Goal: Information Seeking & Learning: Learn about a topic

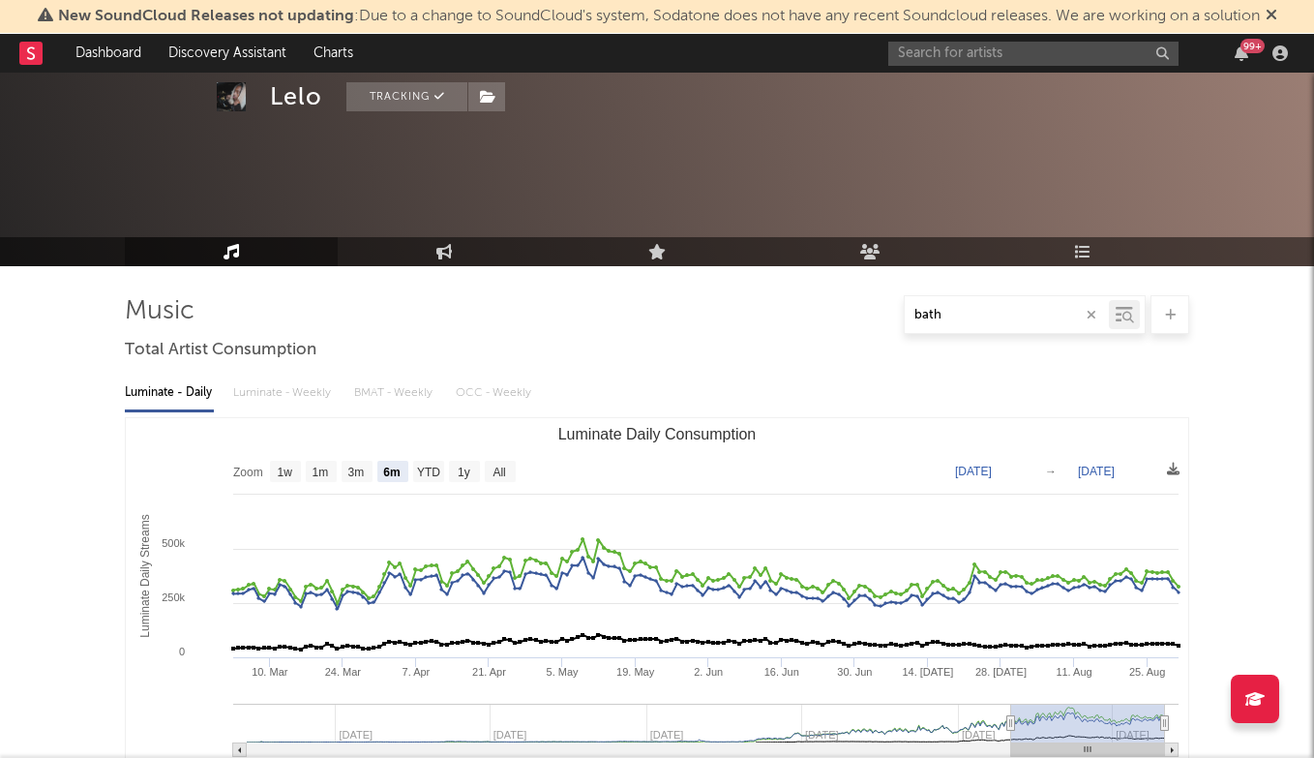
select select "6m"
select select "1w"
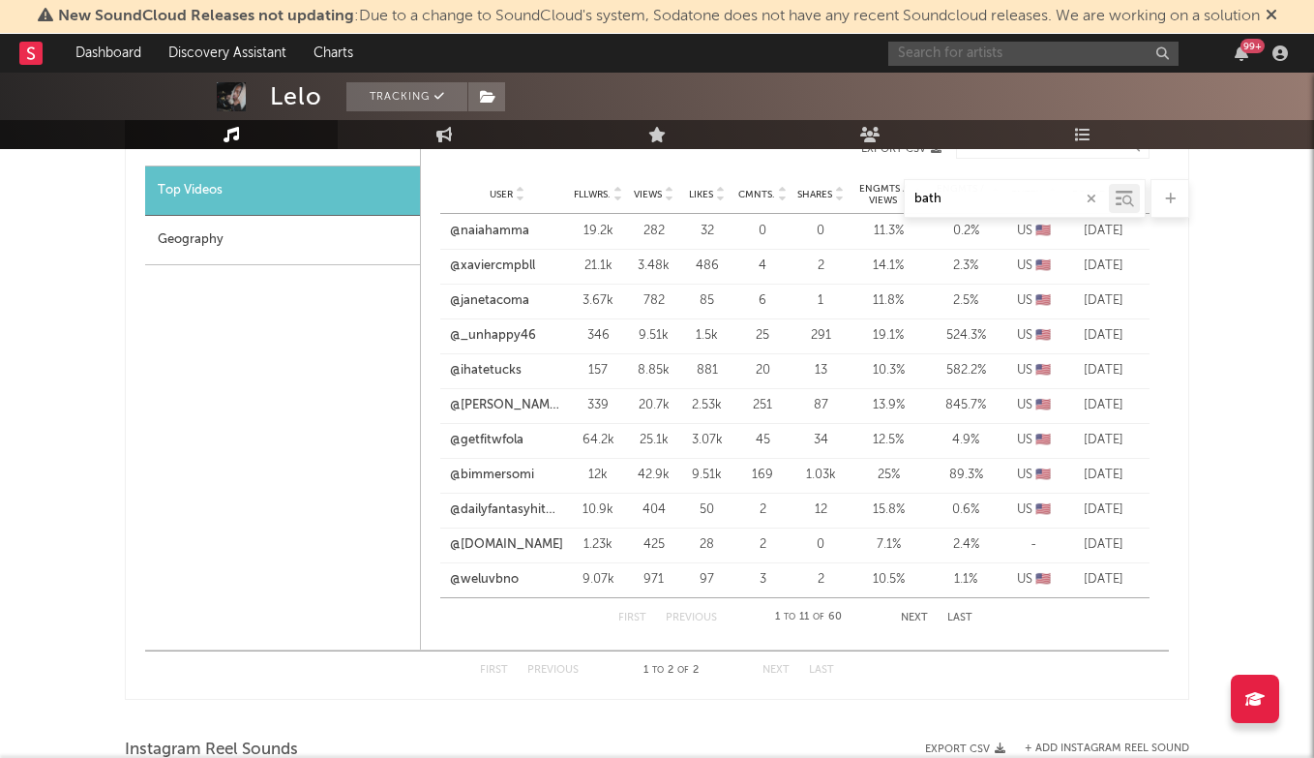
click at [1037, 52] on input "text" at bounding box center [1033, 54] width 290 height 24
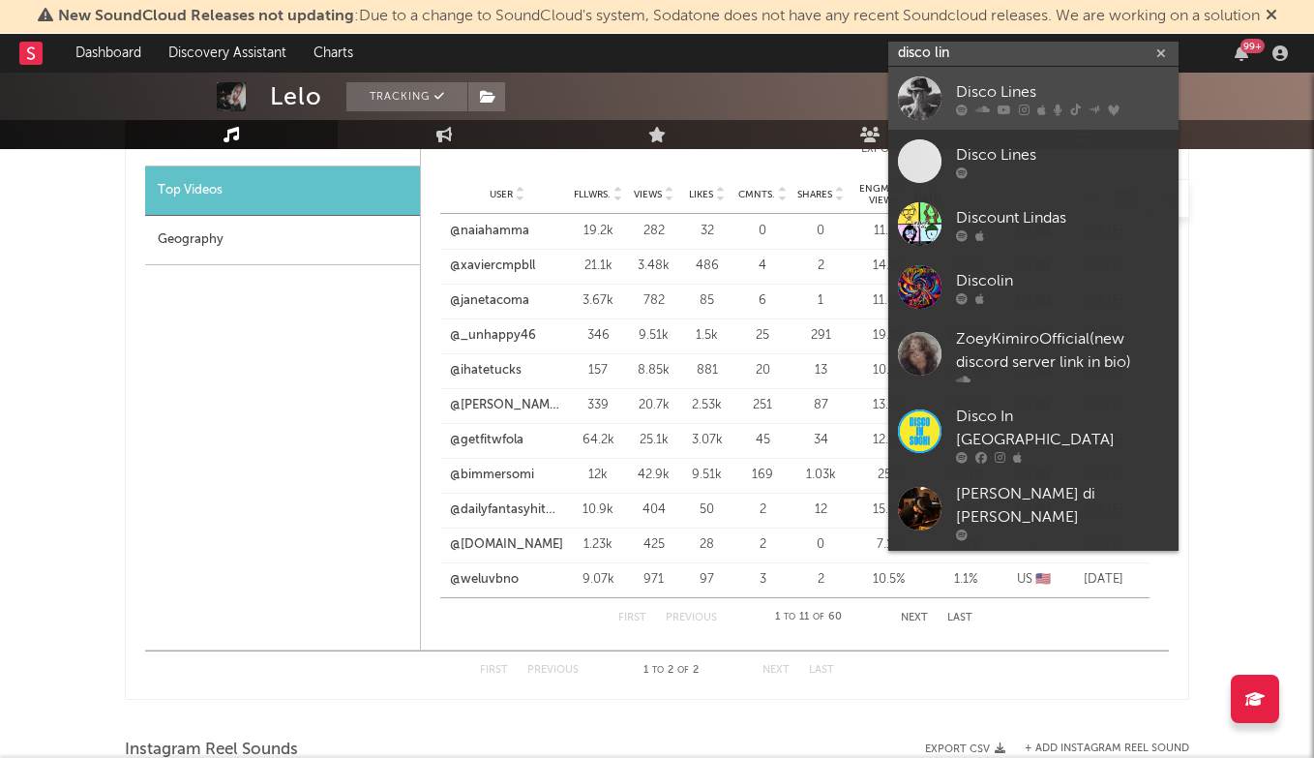
type input "disco lin"
click at [1044, 81] on div "Disco Lines" at bounding box center [1062, 91] width 213 height 23
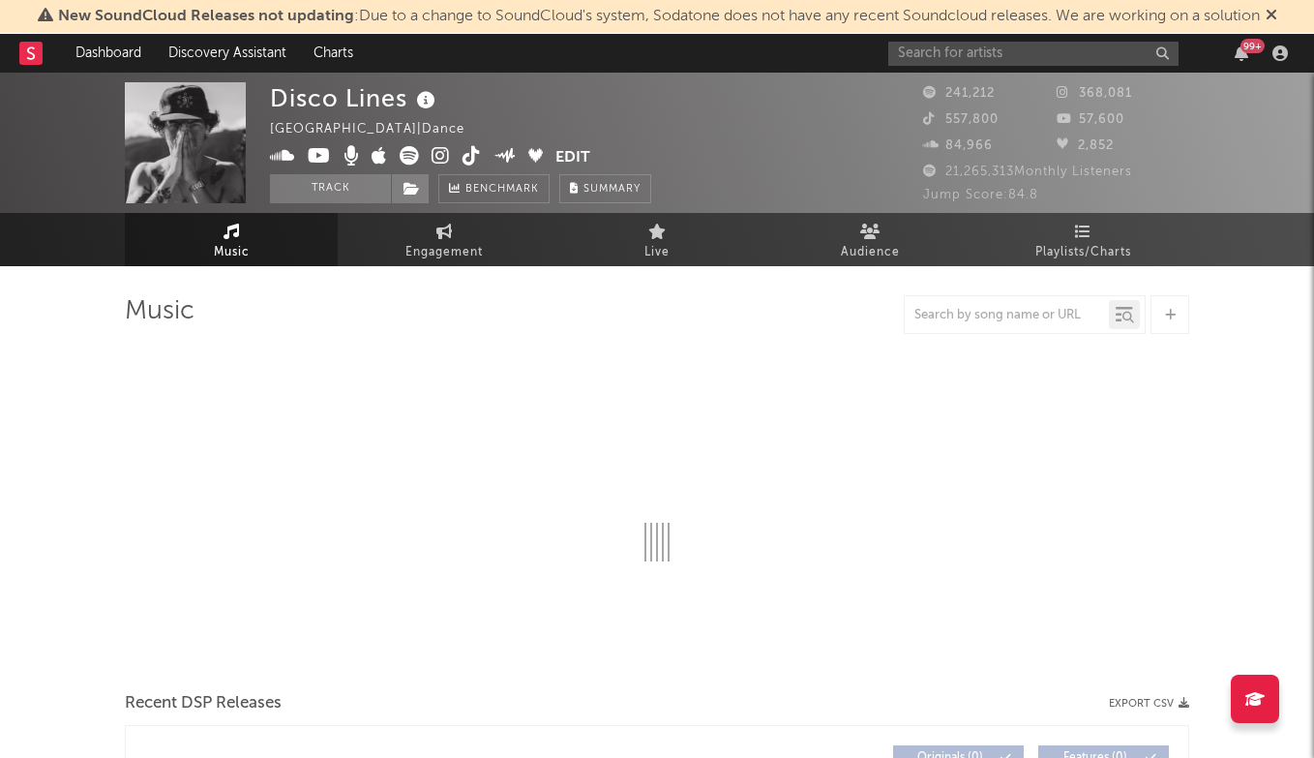
select select "6m"
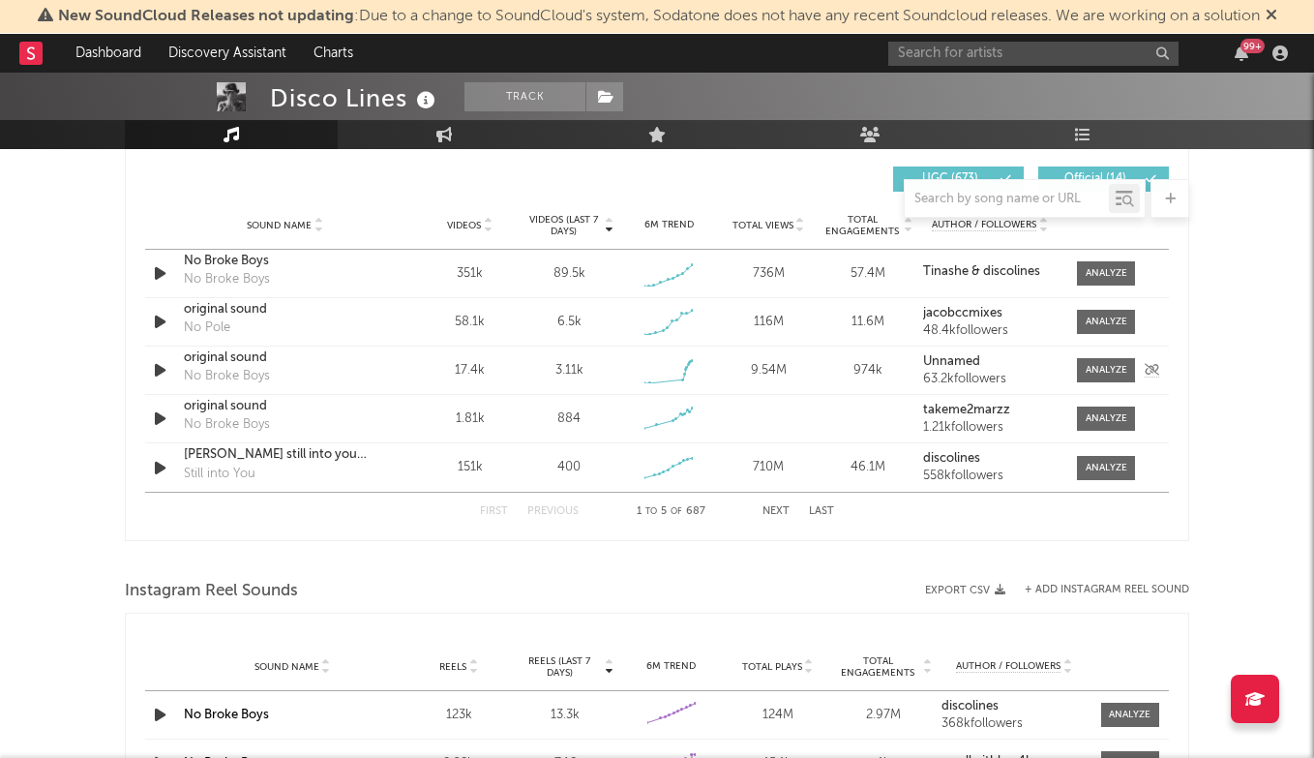
scroll to position [1364, 0]
click at [1115, 319] on div at bounding box center [1107, 321] width 42 height 15
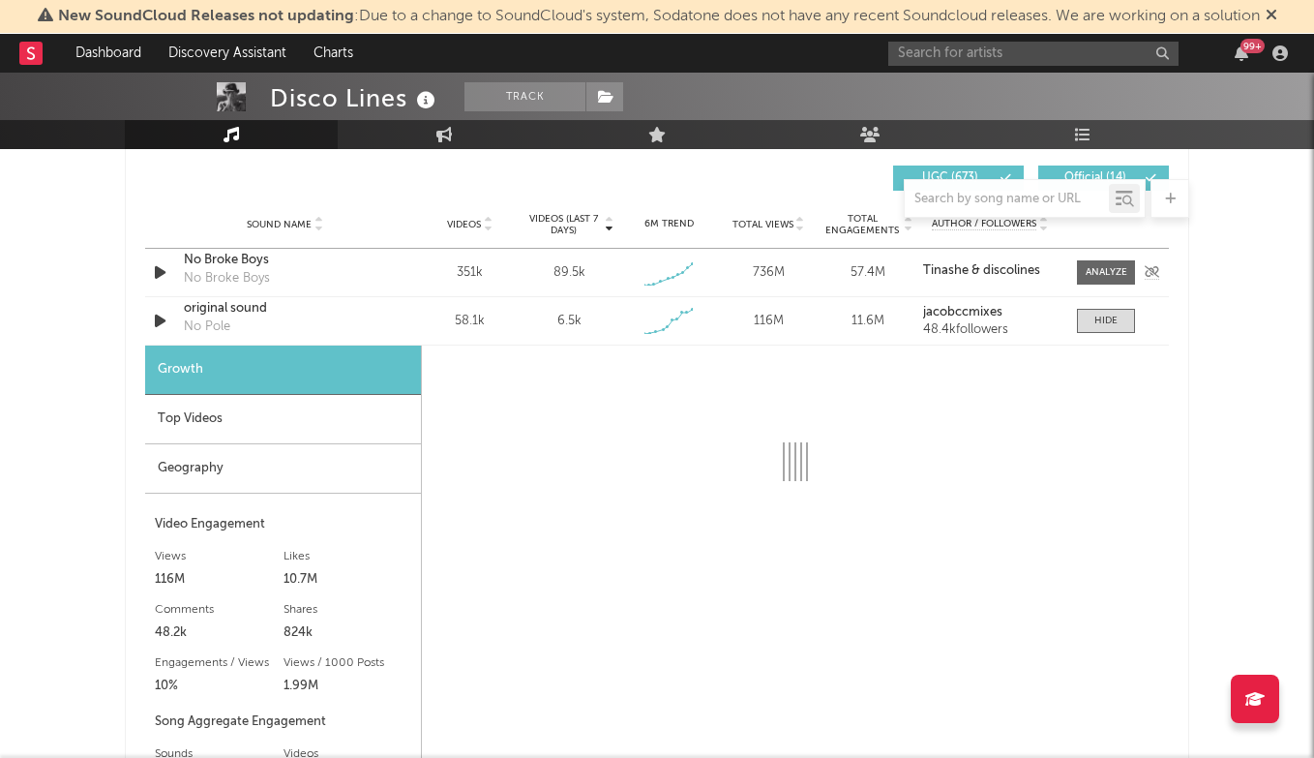
select select "1w"
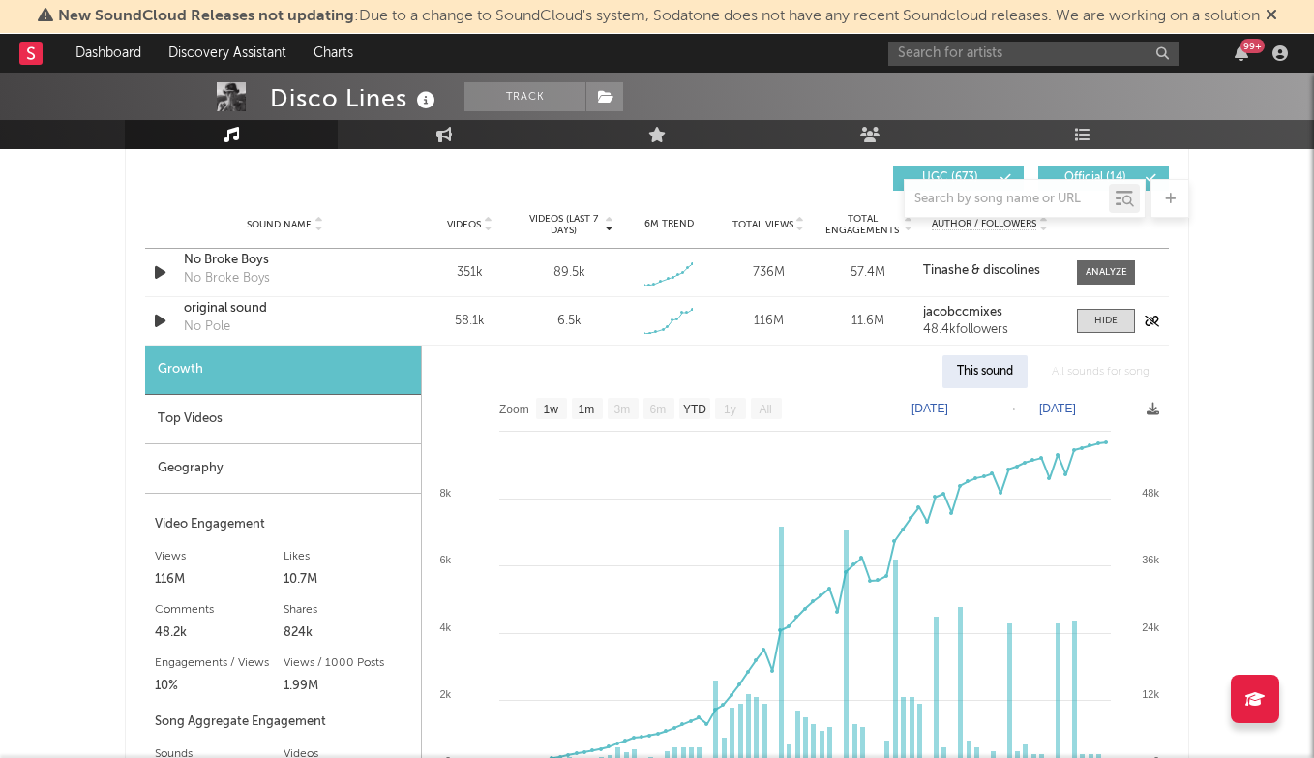
click at [218, 310] on div "original sound" at bounding box center [285, 308] width 202 height 19
click at [997, 48] on input "text" at bounding box center [1033, 54] width 290 height 24
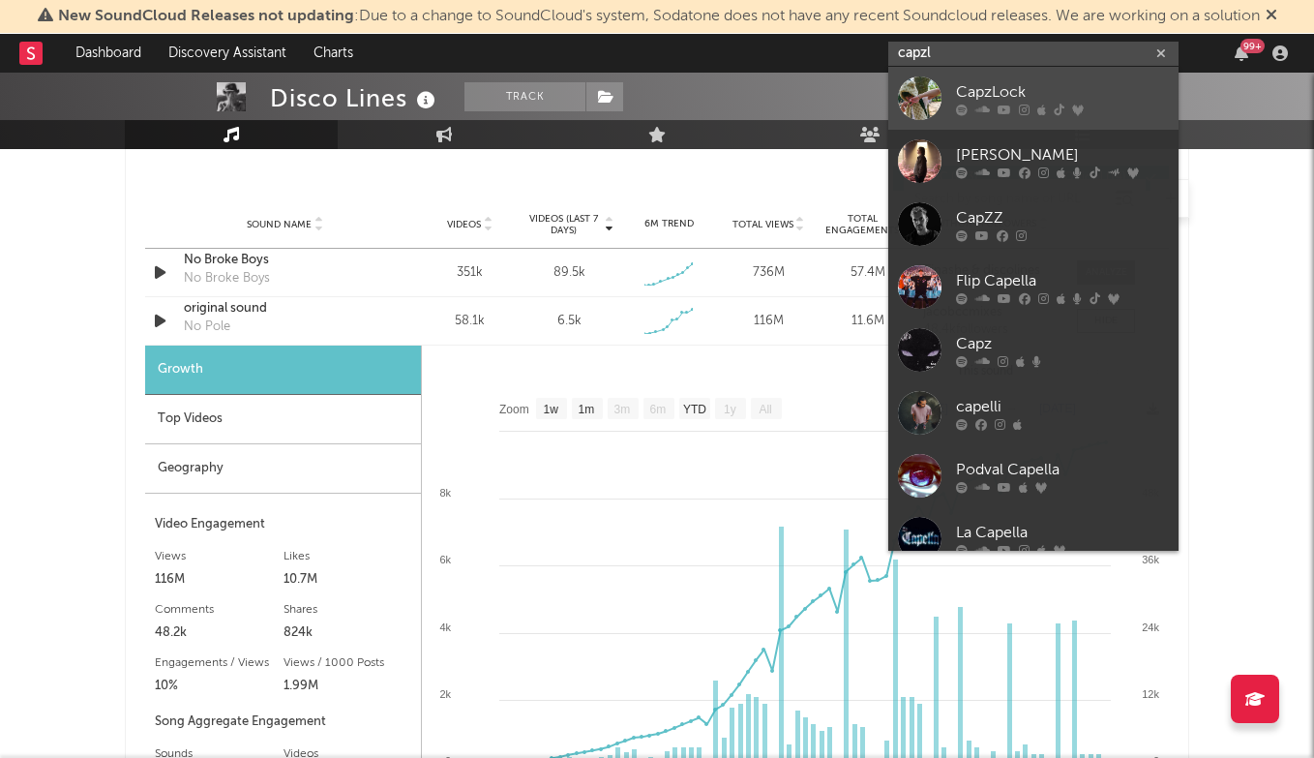
type input "capzl"
click at [998, 85] on div "CapzLock" at bounding box center [1062, 91] width 213 height 23
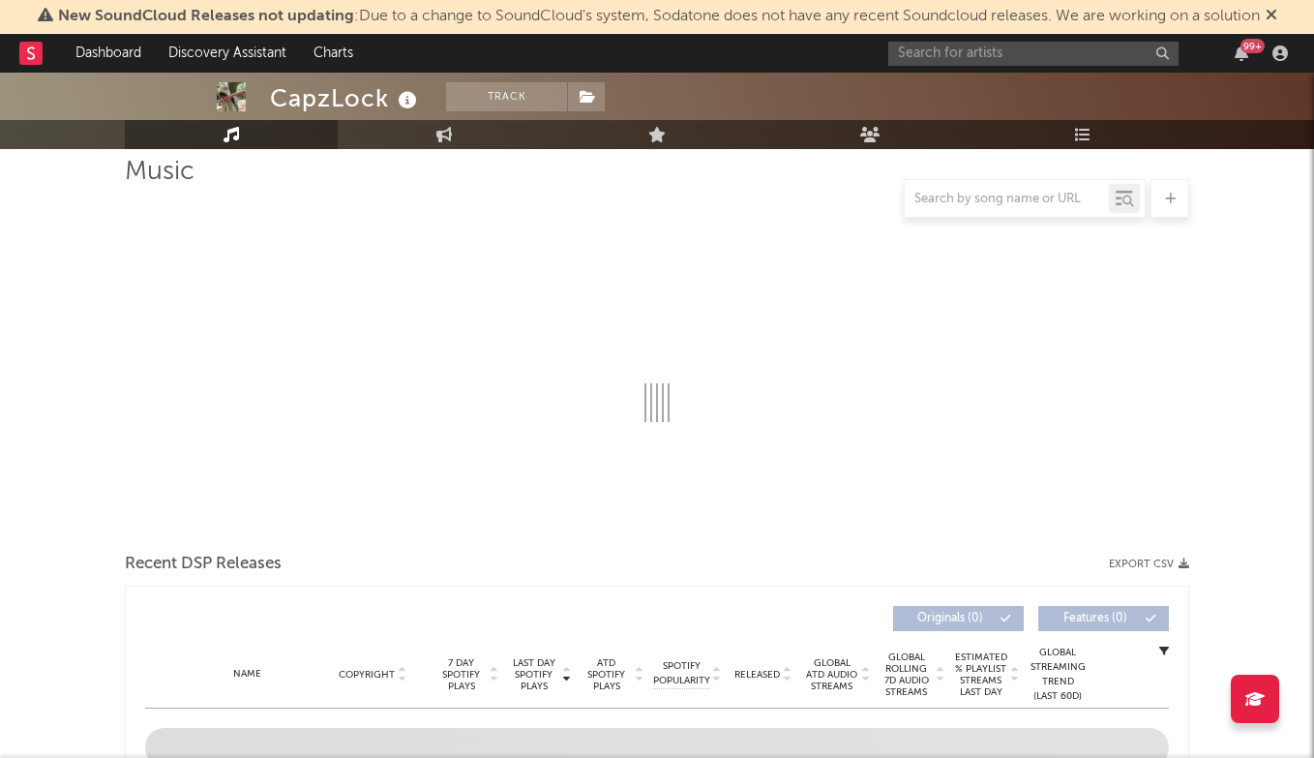
scroll to position [174, 2]
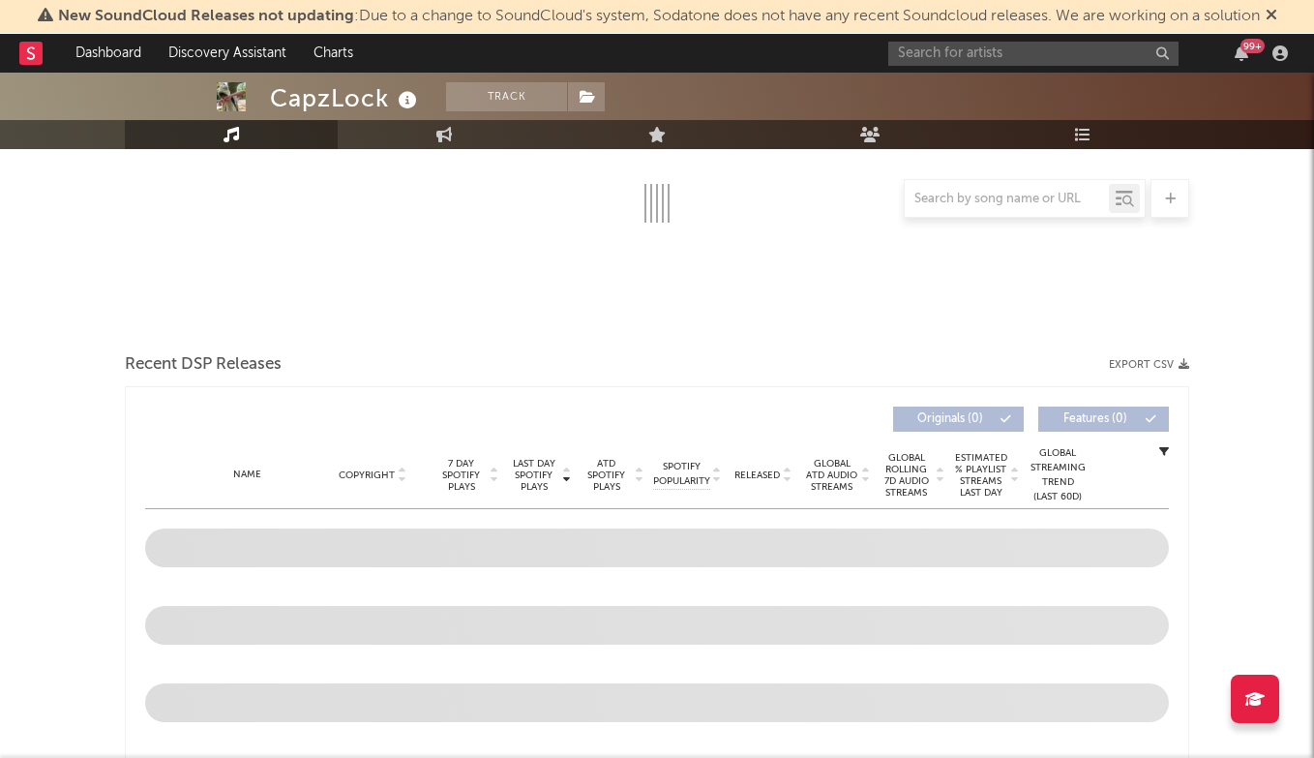
select select "6m"
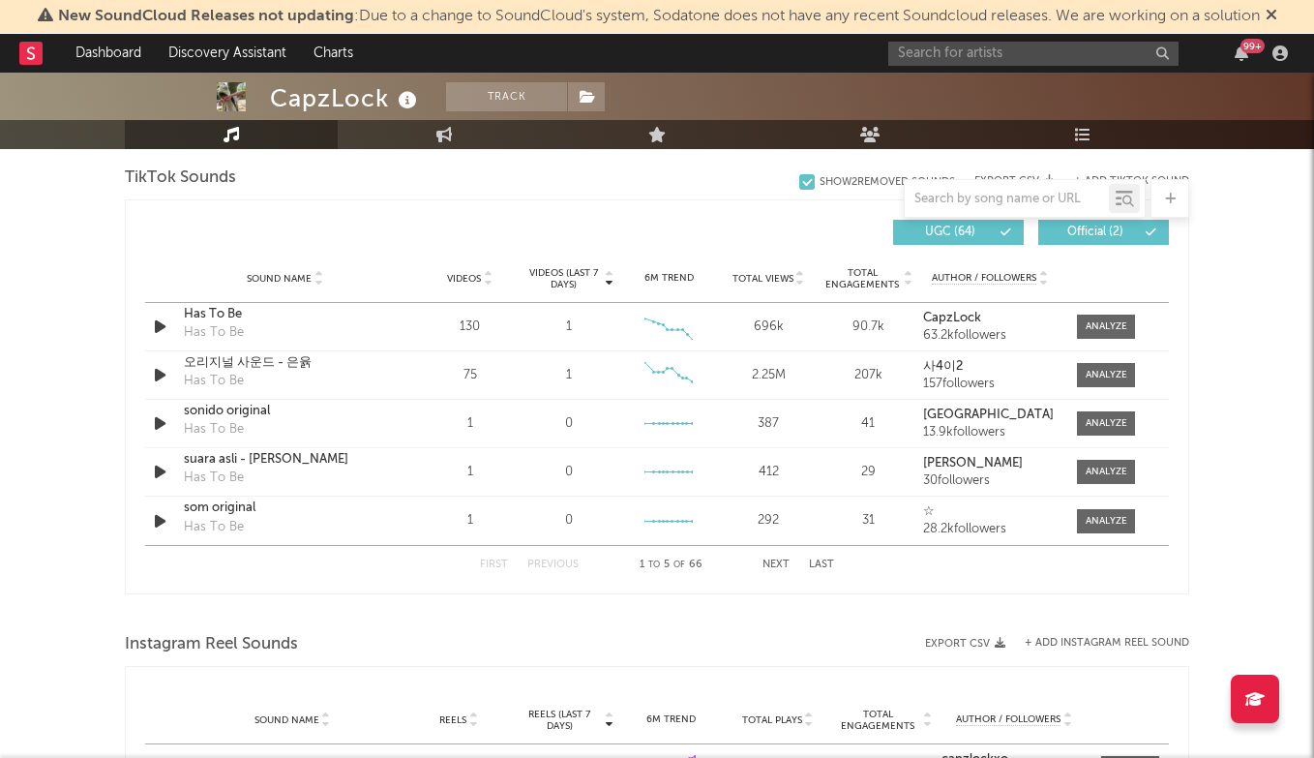
scroll to position [1307, 0]
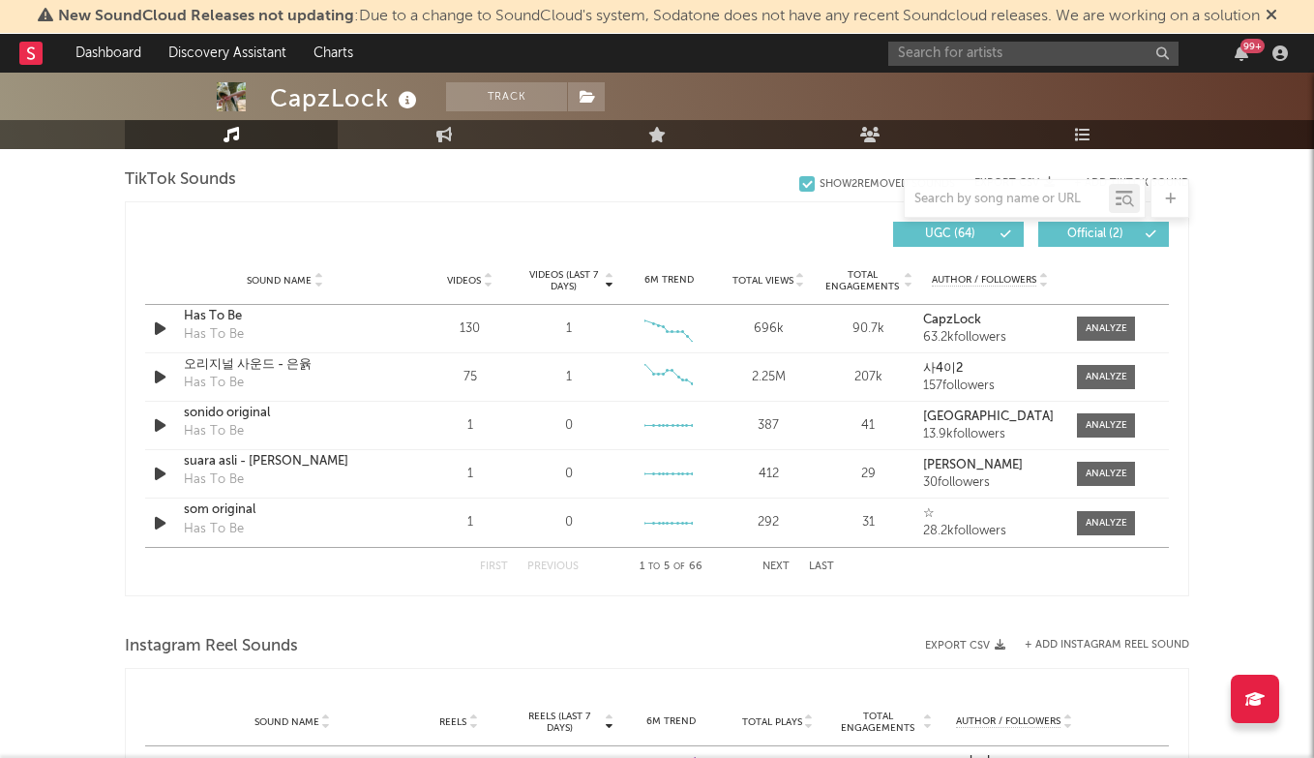
click at [470, 279] on span "Videos" at bounding box center [464, 281] width 34 height 12
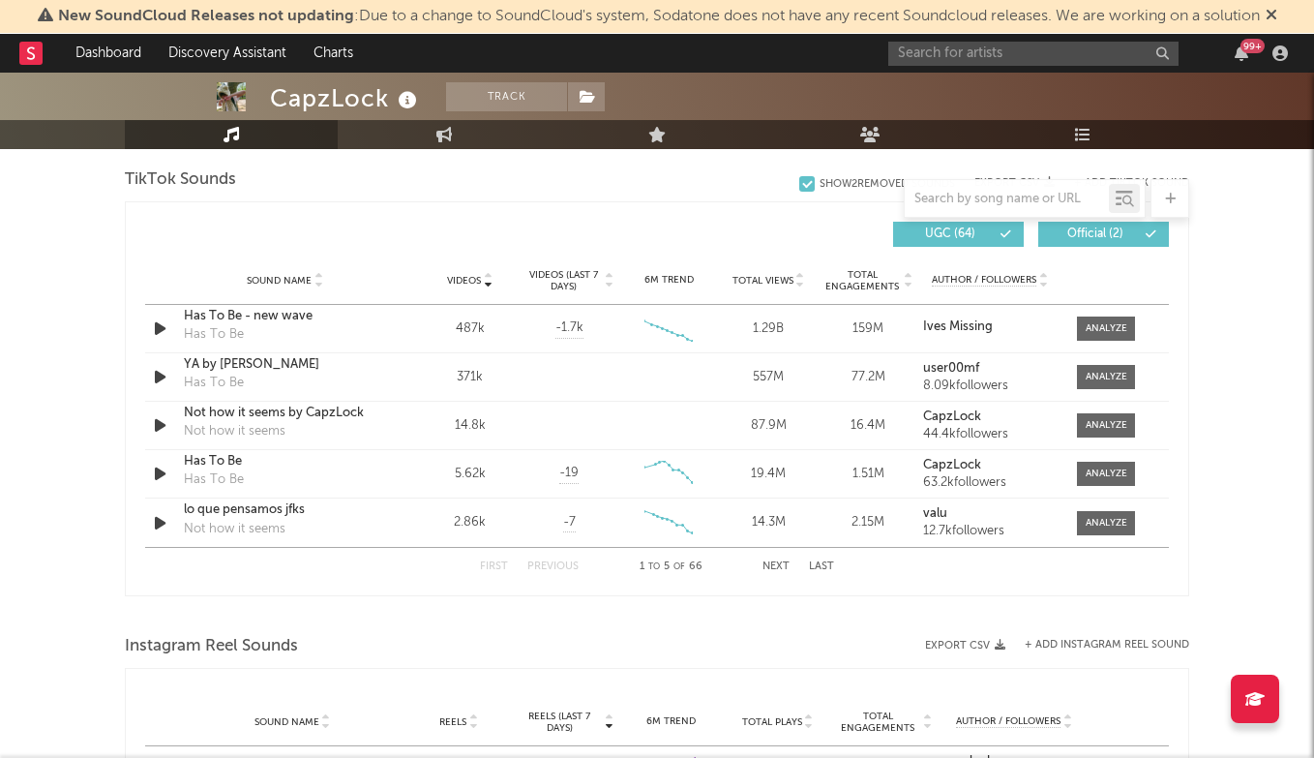
click at [825, 555] on div "First Previous 1 to 5 of 66 Next Last" at bounding box center [657, 567] width 354 height 38
click at [824, 566] on button "Last" at bounding box center [821, 566] width 25 height 11
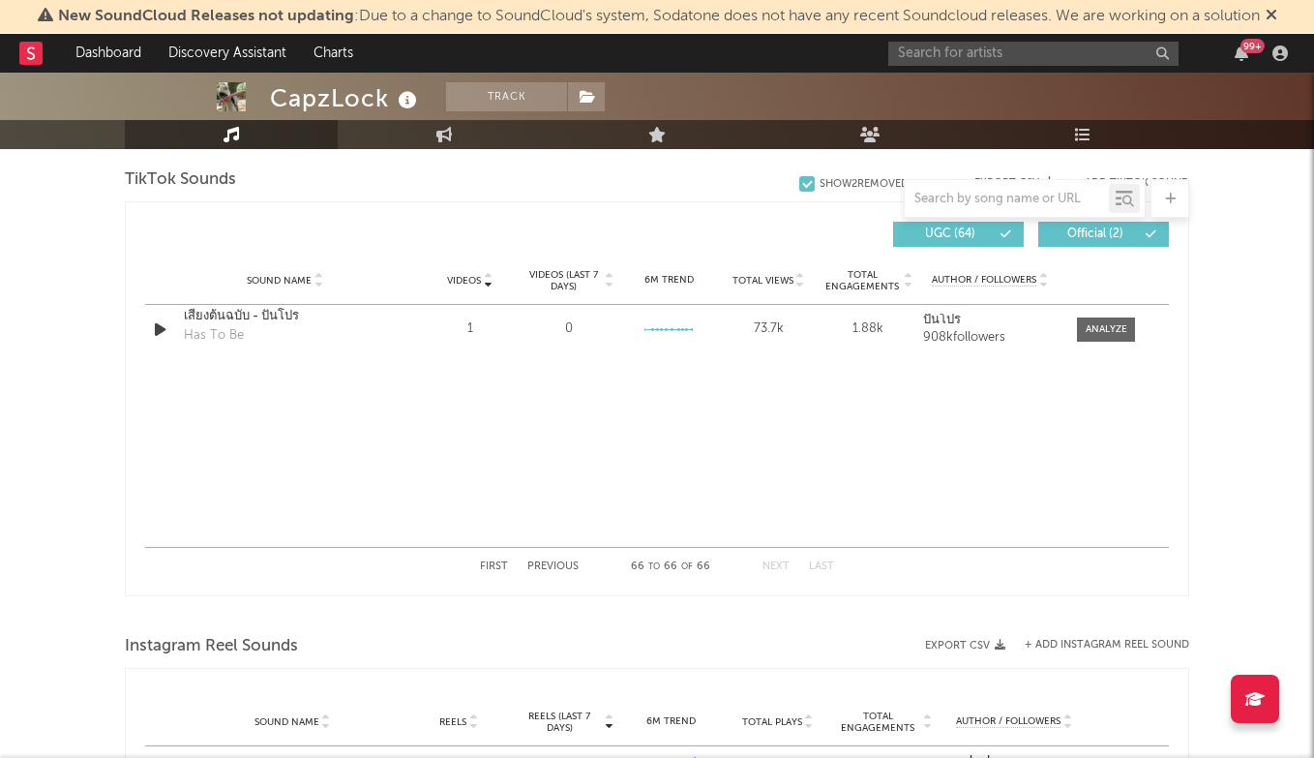
click at [545, 559] on div "First Previous 66 to 66 of 66 Next Last" at bounding box center [657, 567] width 354 height 38
click at [545, 562] on button "Previous" at bounding box center [552, 566] width 51 height 11
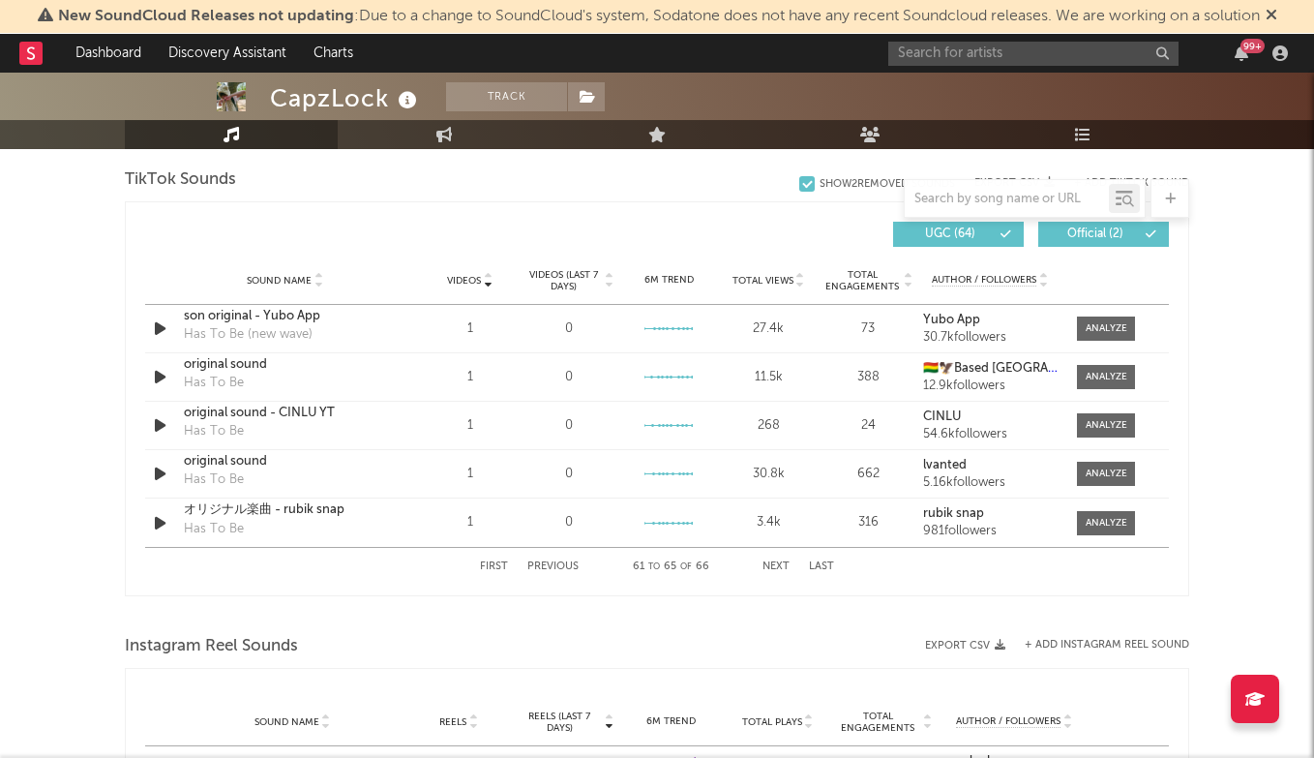
click at [545, 562] on button "Previous" at bounding box center [552, 566] width 51 height 11
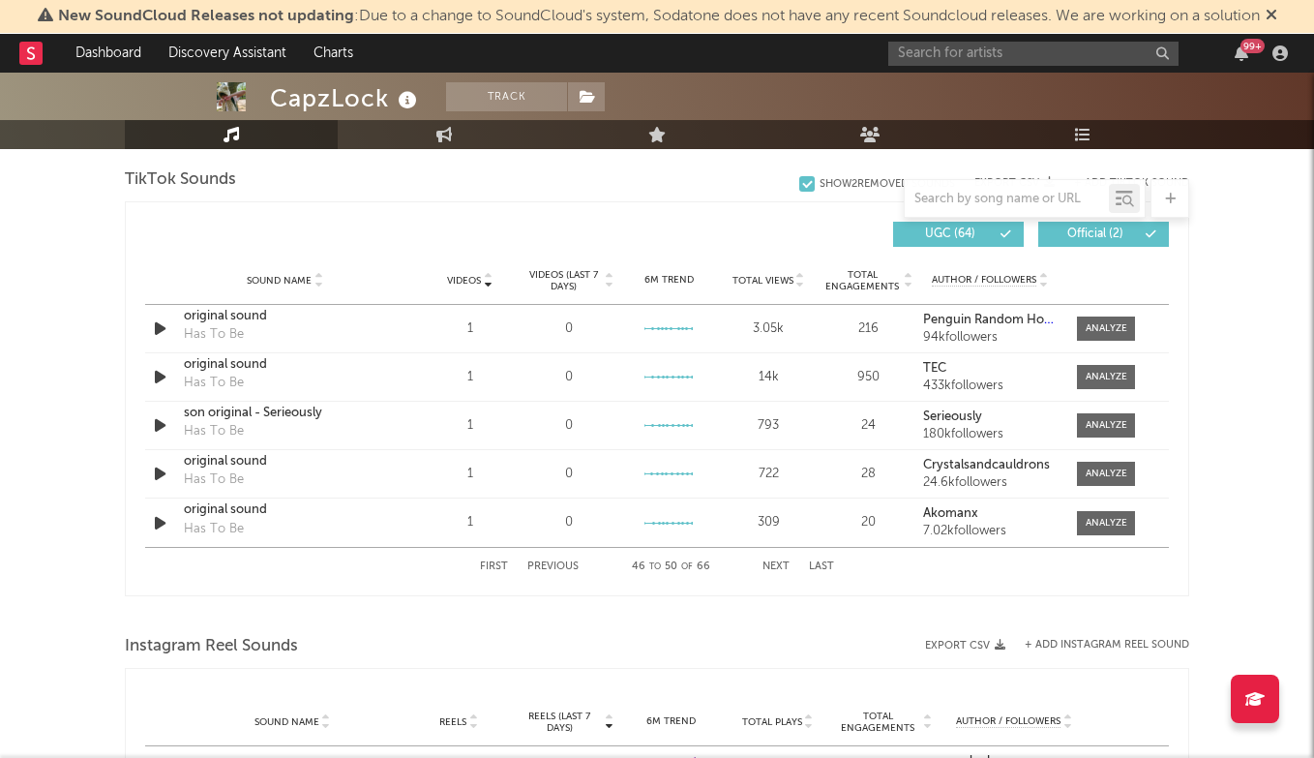
click at [545, 562] on button "Previous" at bounding box center [552, 566] width 51 height 11
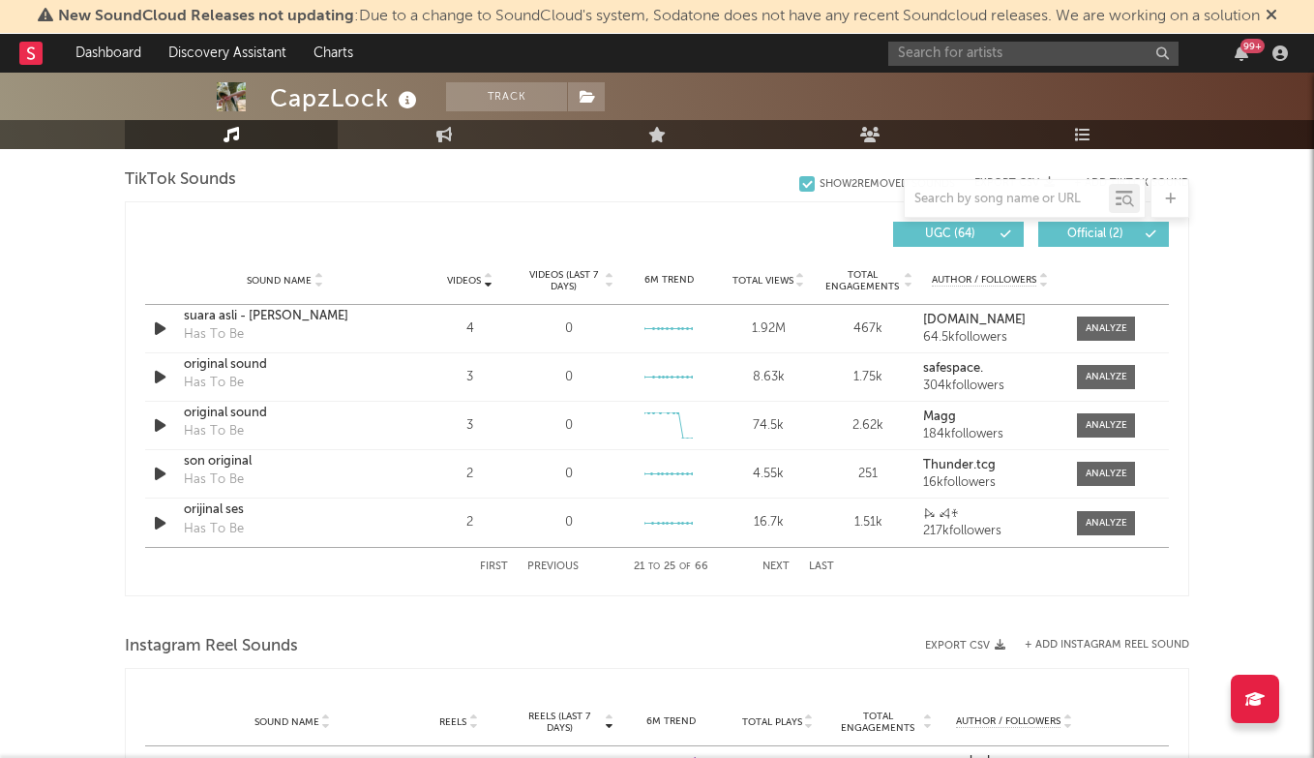
click at [545, 562] on button "Previous" at bounding box center [552, 566] width 51 height 11
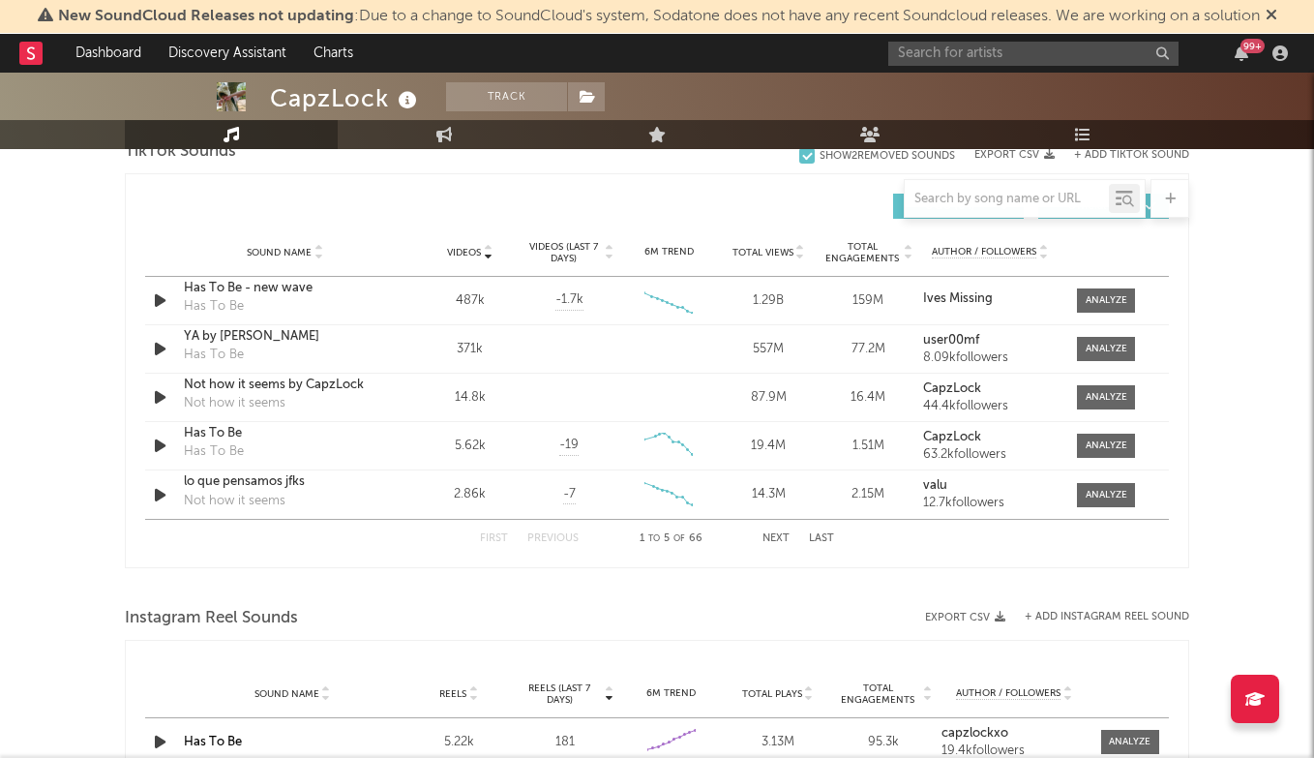
scroll to position [1336, 0]
click at [565, 242] on span "Videos (last 7 days)" at bounding box center [564, 251] width 78 height 23
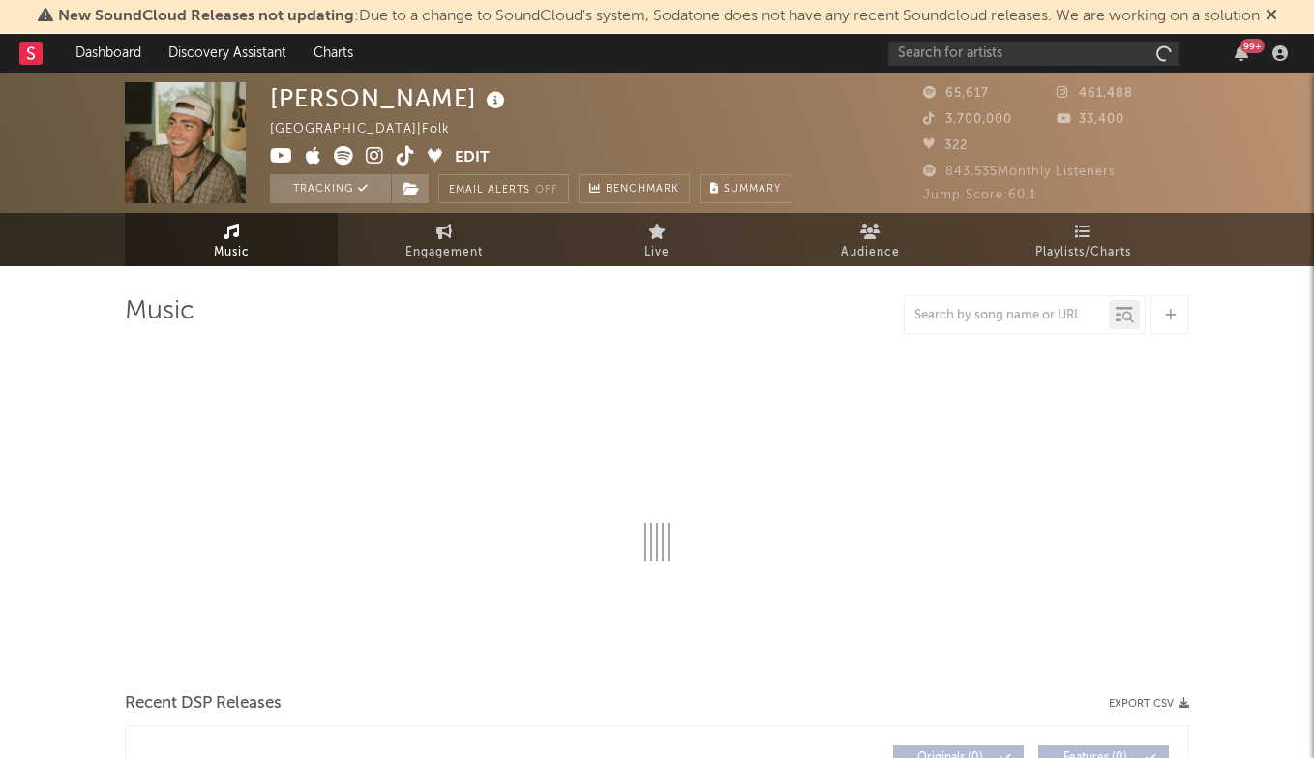
select select "6m"
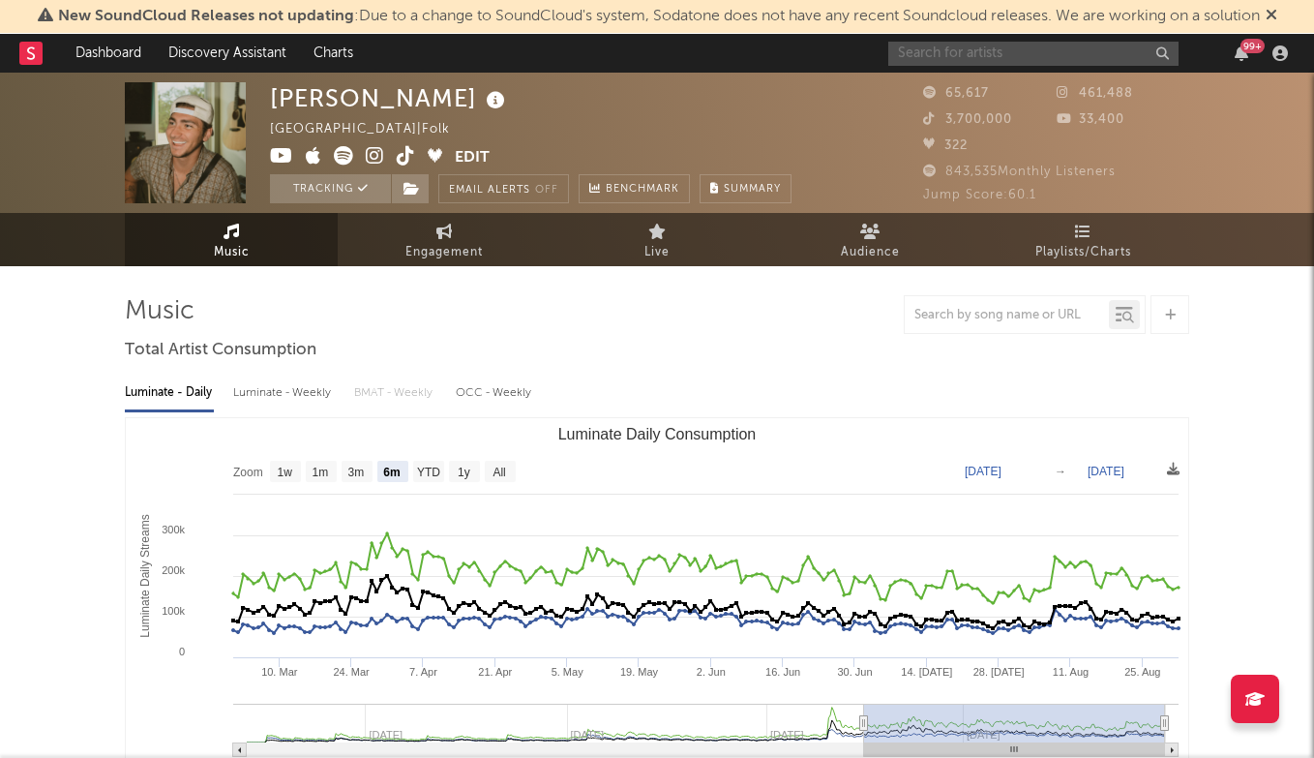
click at [1042, 45] on input "text" at bounding box center [1033, 54] width 290 height 24
type input "b"
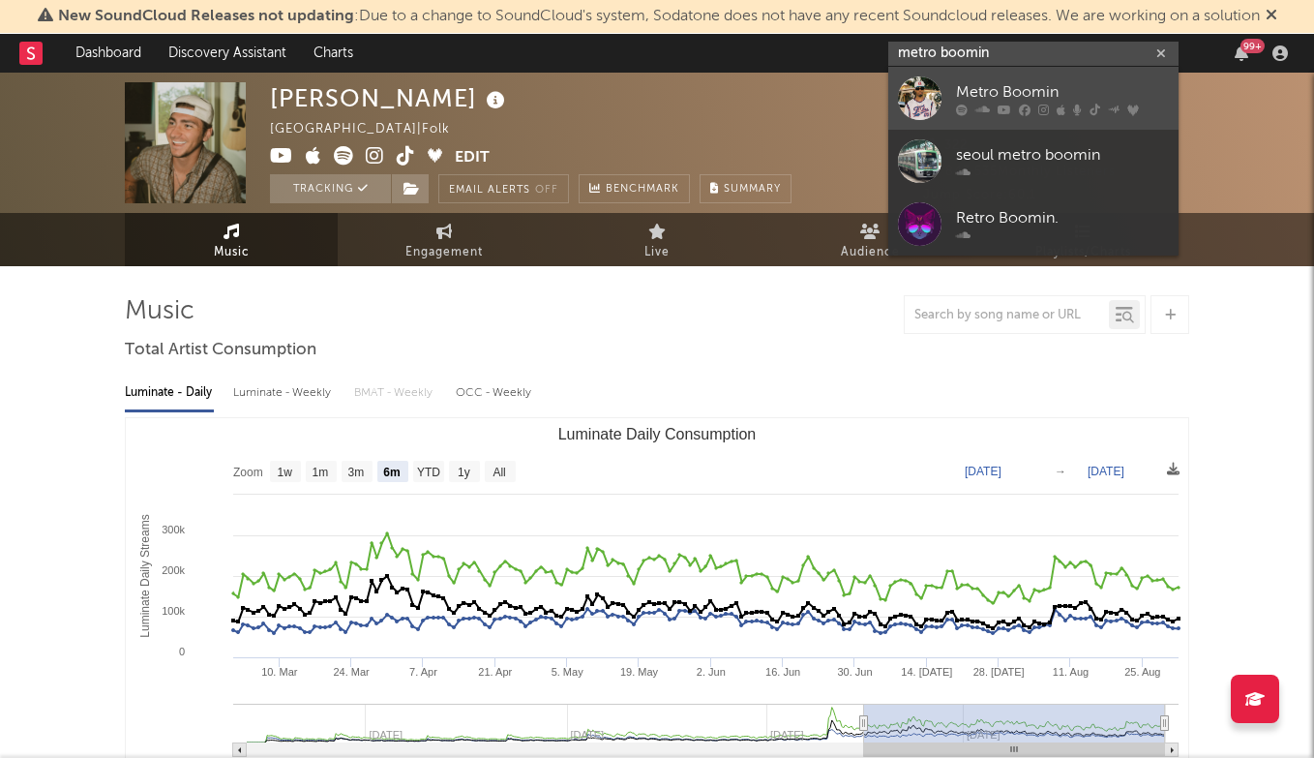
type input "metro boomin"
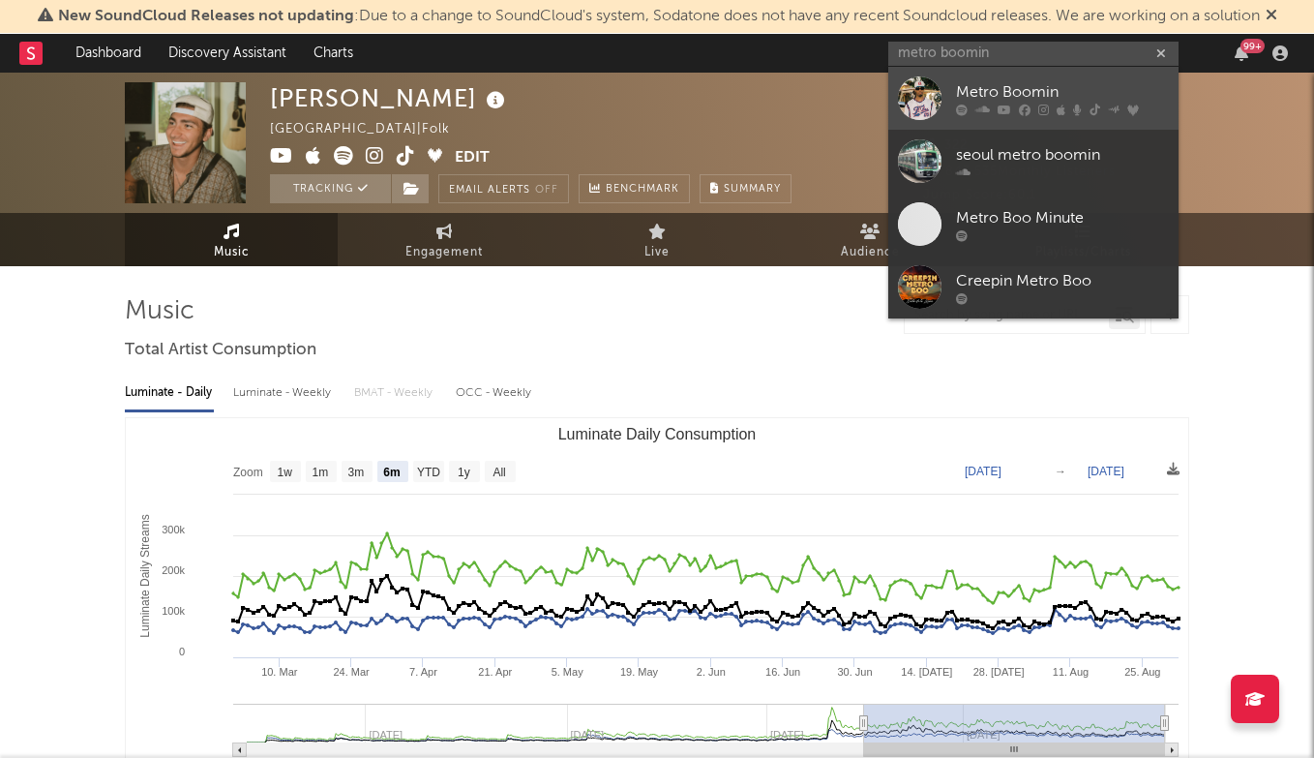
click at [1048, 88] on div "Metro Boomin" at bounding box center [1062, 91] width 213 height 23
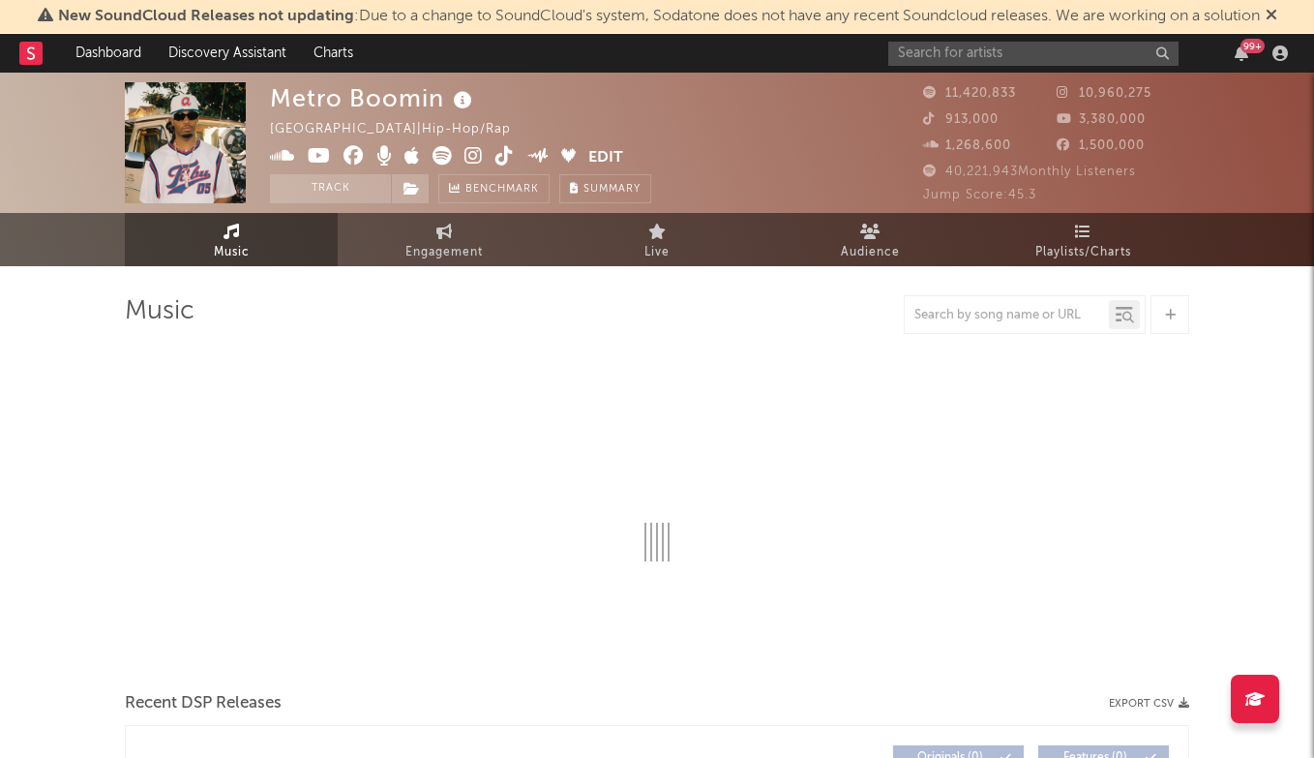
select select "6m"
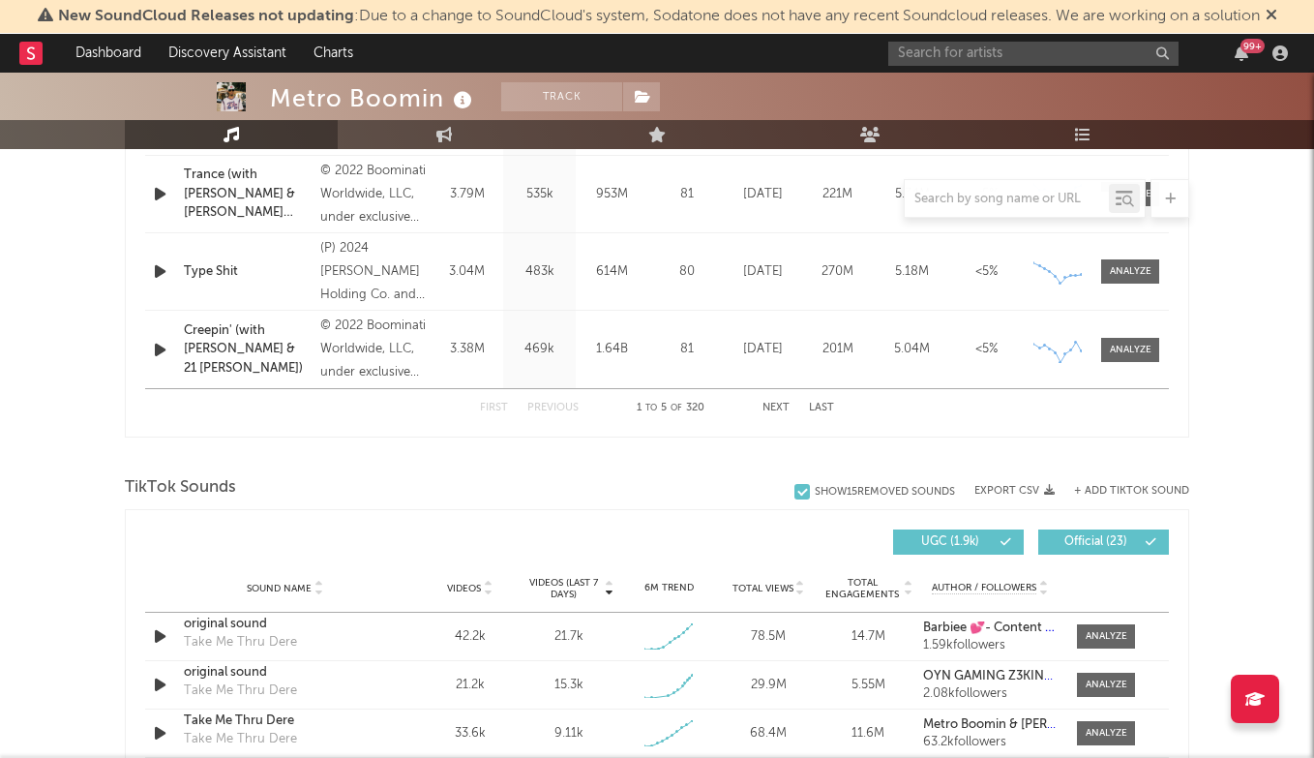
scroll to position [1012, 0]
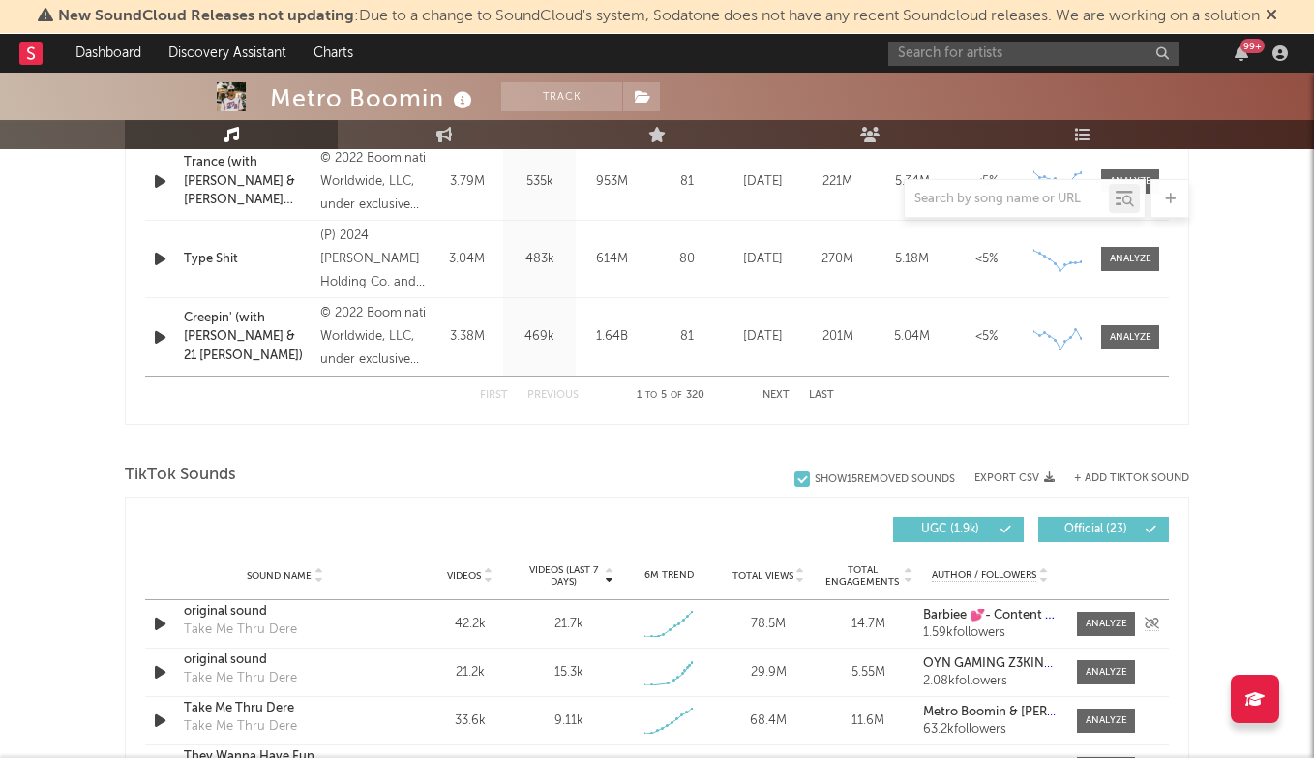
click at [239, 603] on div "Sound Name original sound Take Me Thru Dere Videos 42.2k Videos (last 7 days) 2…" at bounding box center [657, 623] width 1024 height 47
click at [239, 607] on div "original sound" at bounding box center [285, 611] width 202 height 19
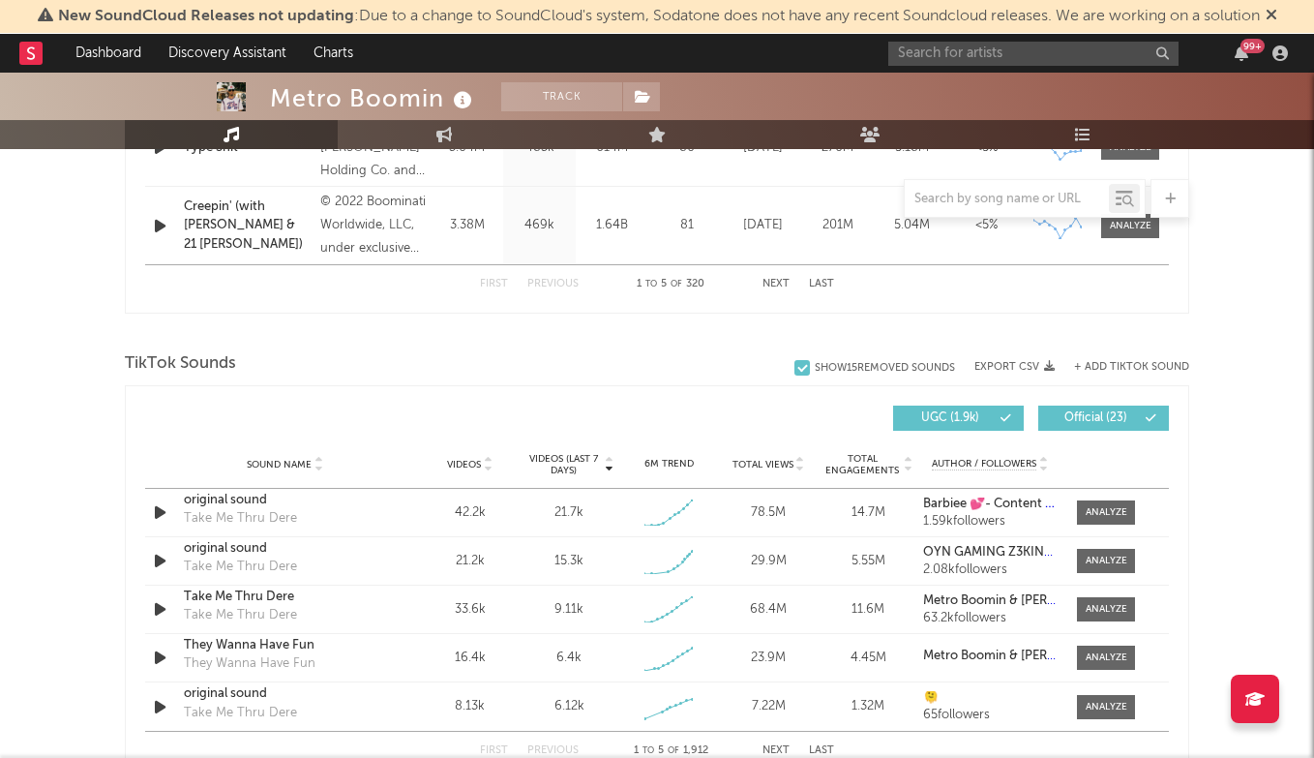
scroll to position [1134, 0]
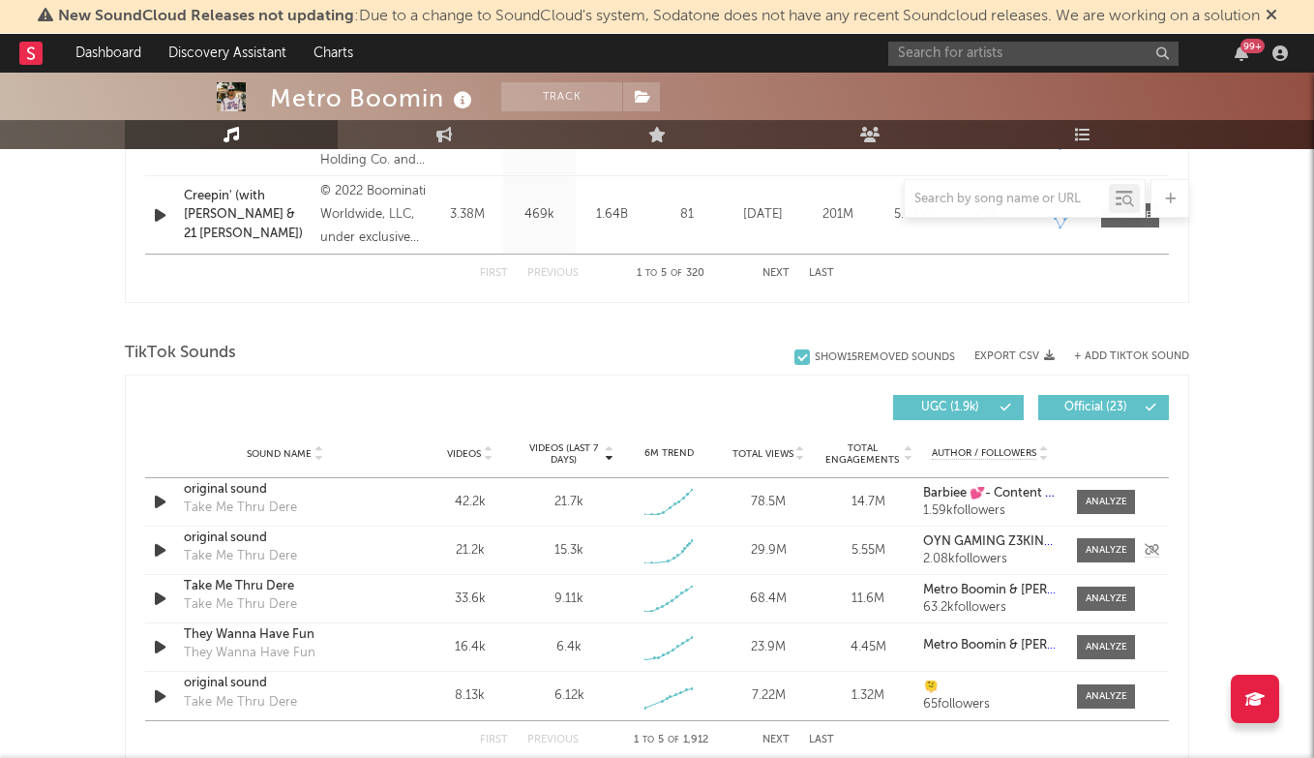
click at [217, 536] on div "original sound" at bounding box center [285, 537] width 202 height 19
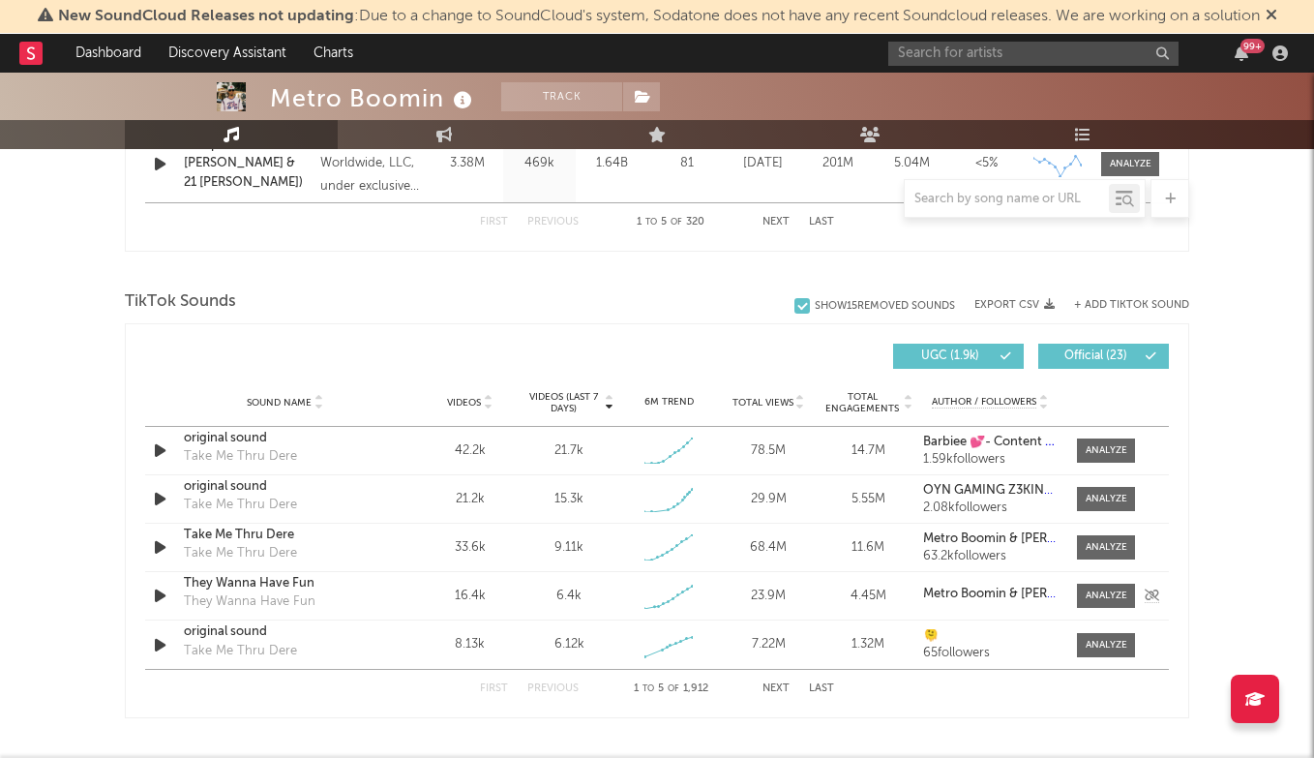
click at [275, 585] on div "They Wanna Have Fun" at bounding box center [285, 583] width 202 height 19
click at [962, 45] on input "text" at bounding box center [1033, 54] width 290 height 24
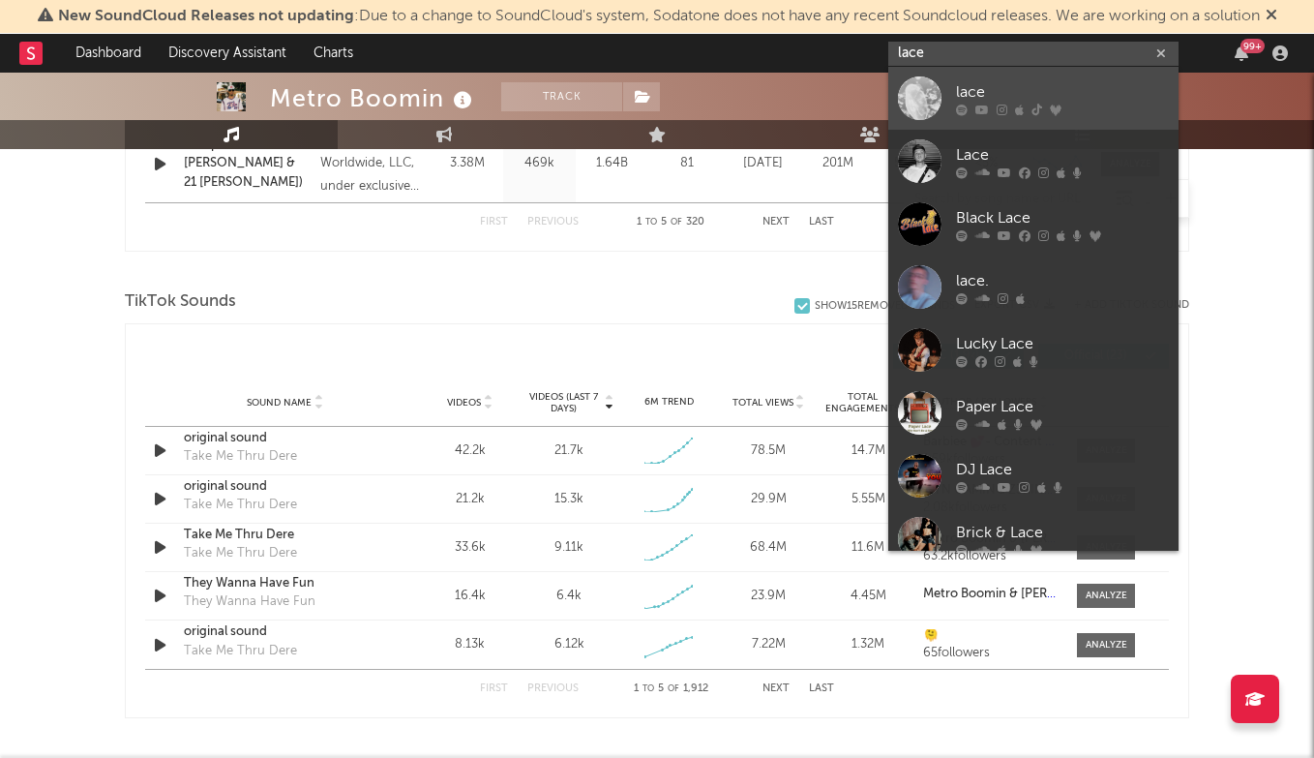
type input "lace"
click at [1016, 77] on link "lace" at bounding box center [1033, 98] width 290 height 63
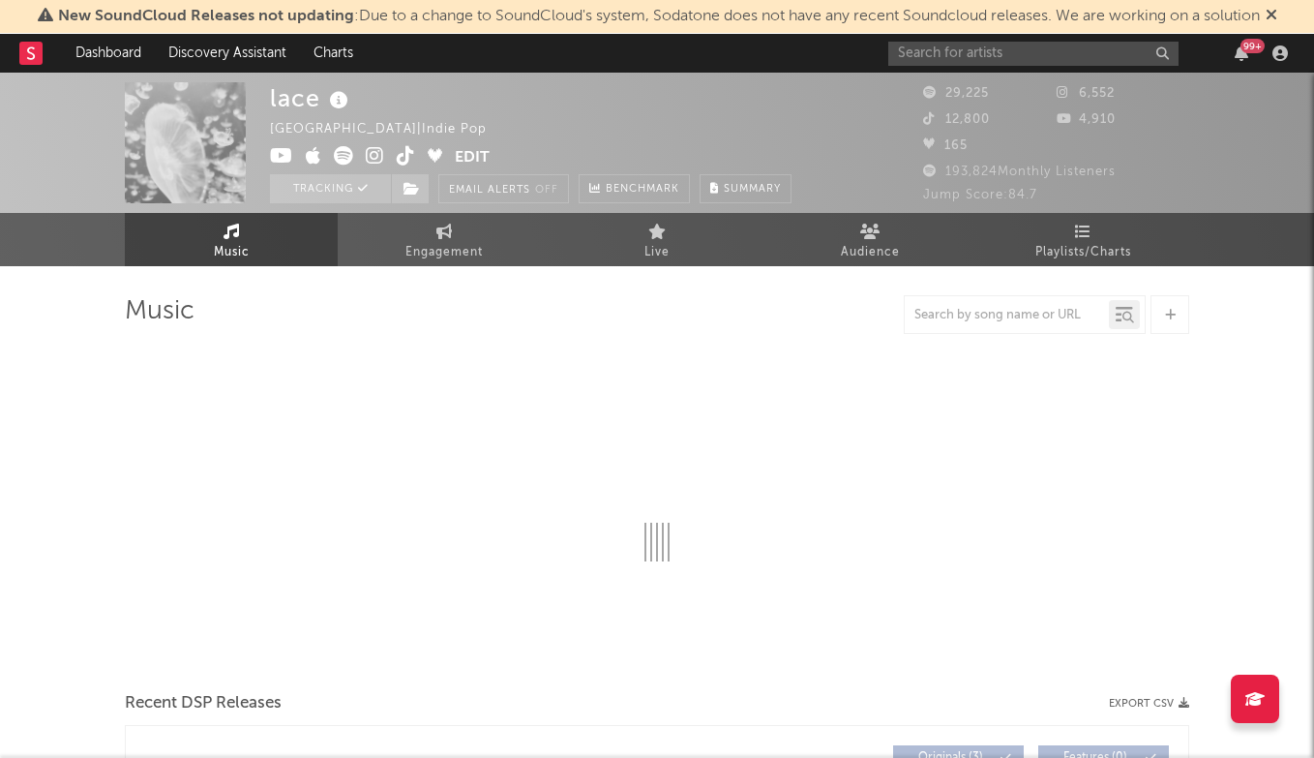
select select "6m"
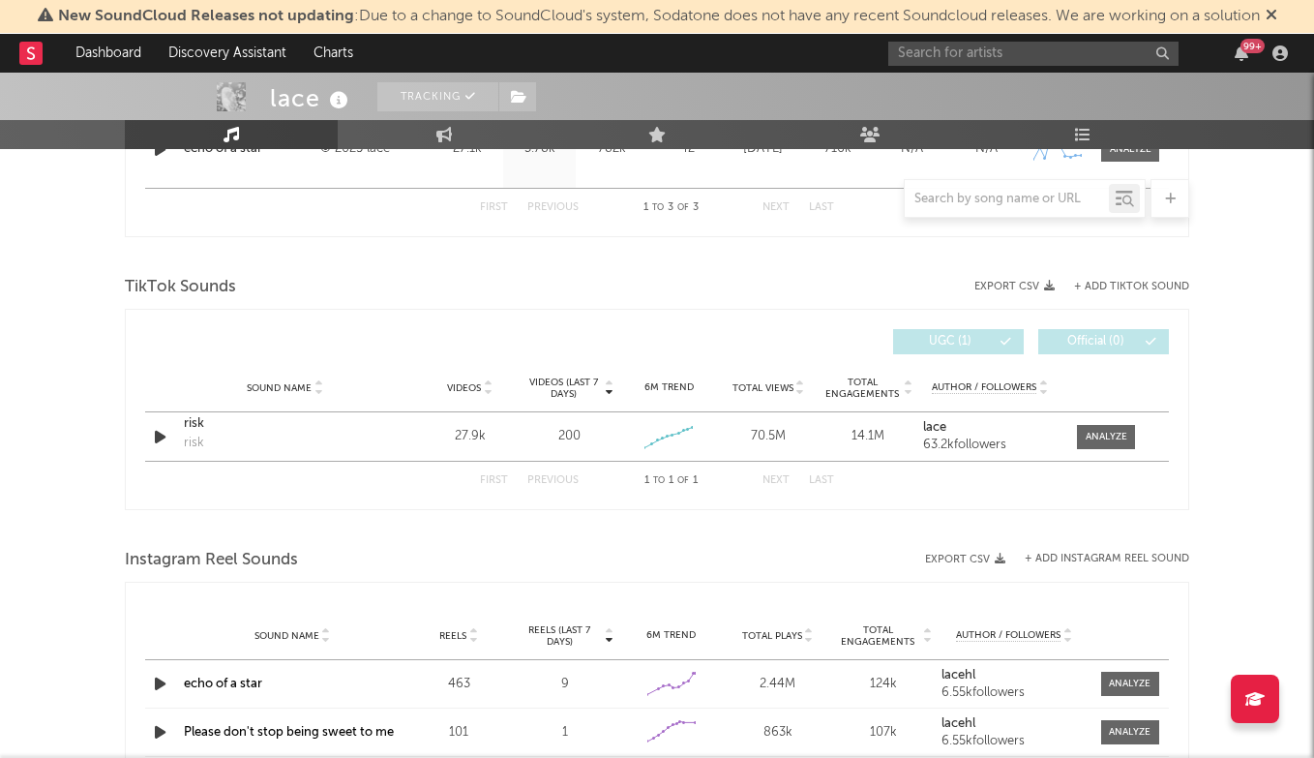
scroll to position [1096, 0]
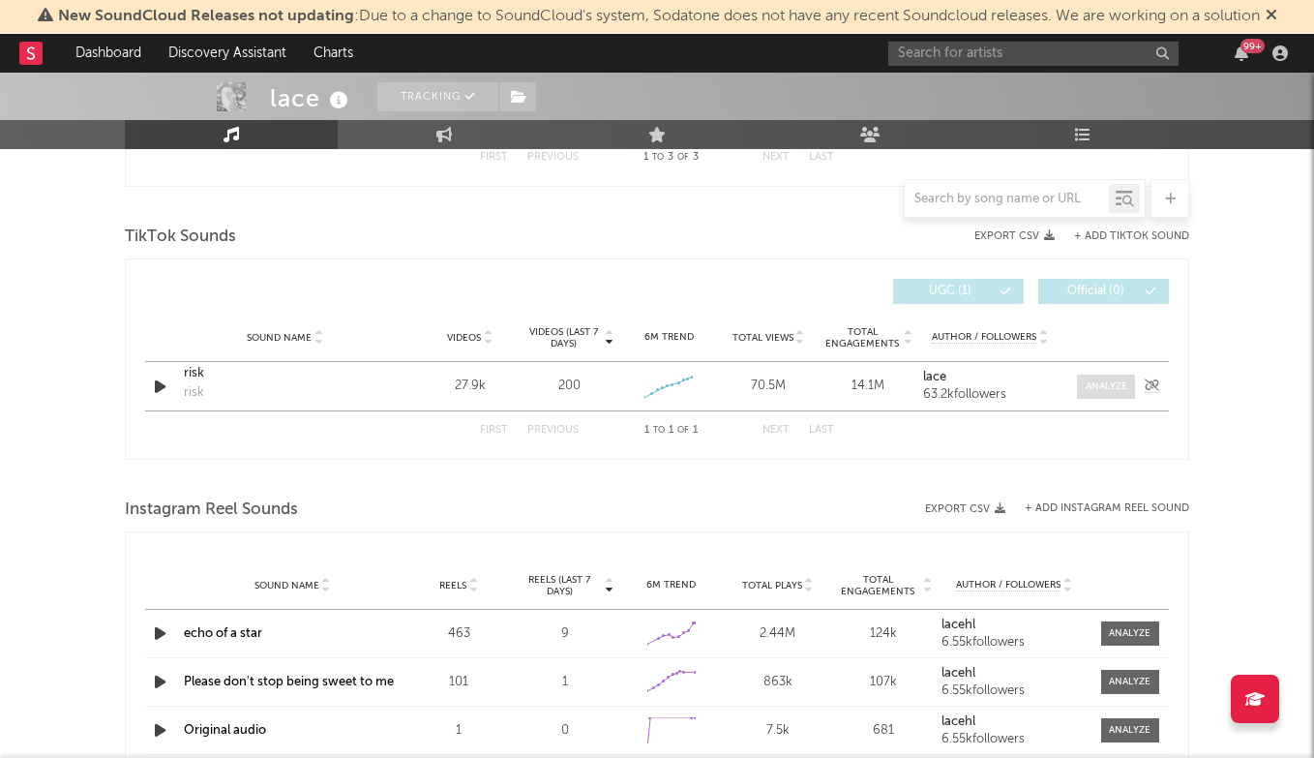
click at [1113, 387] on div at bounding box center [1107, 386] width 42 height 15
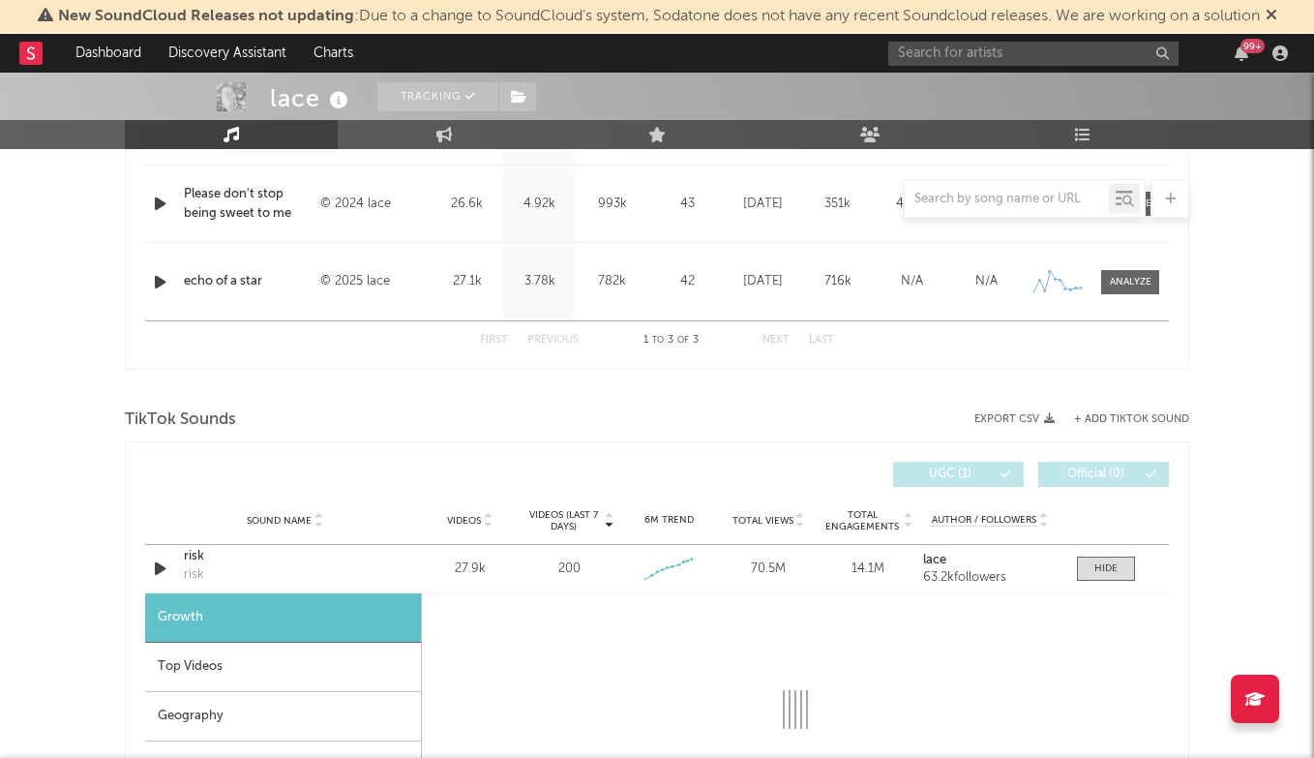
scroll to position [111, 0]
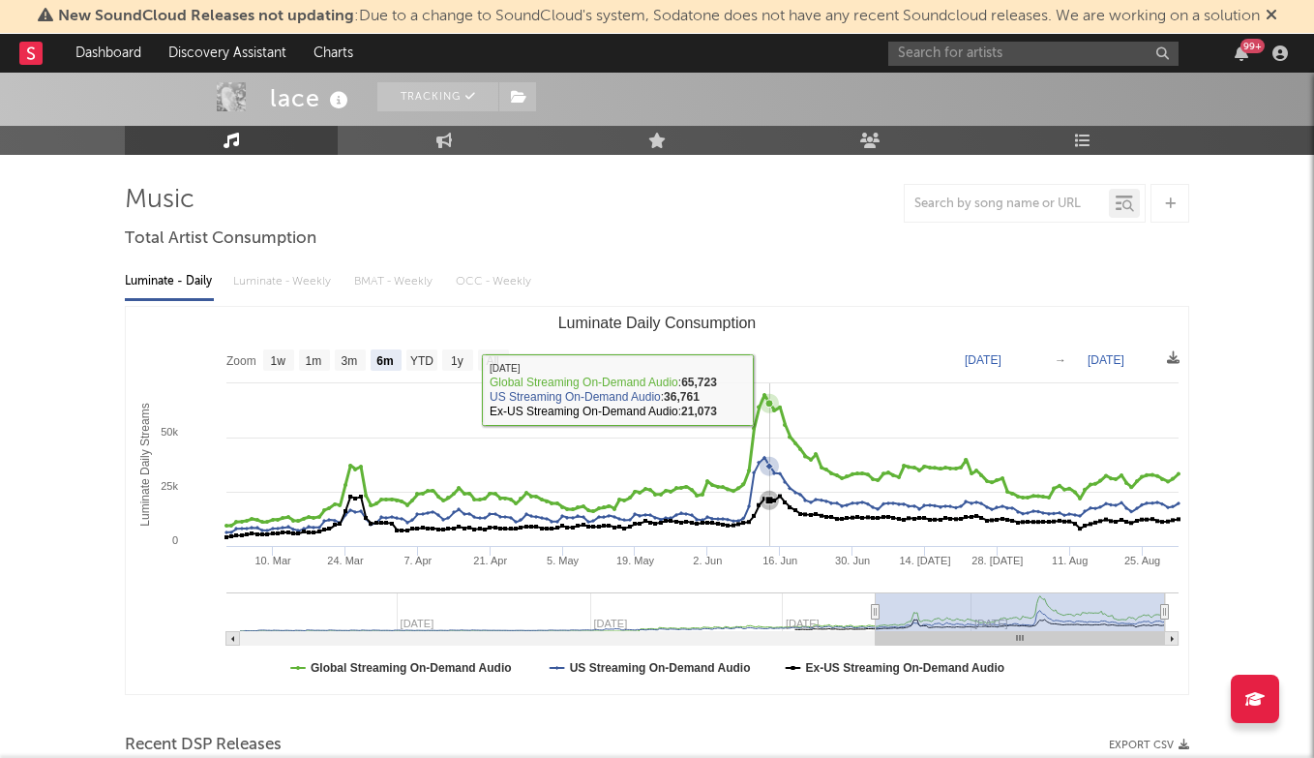
select select "6m"
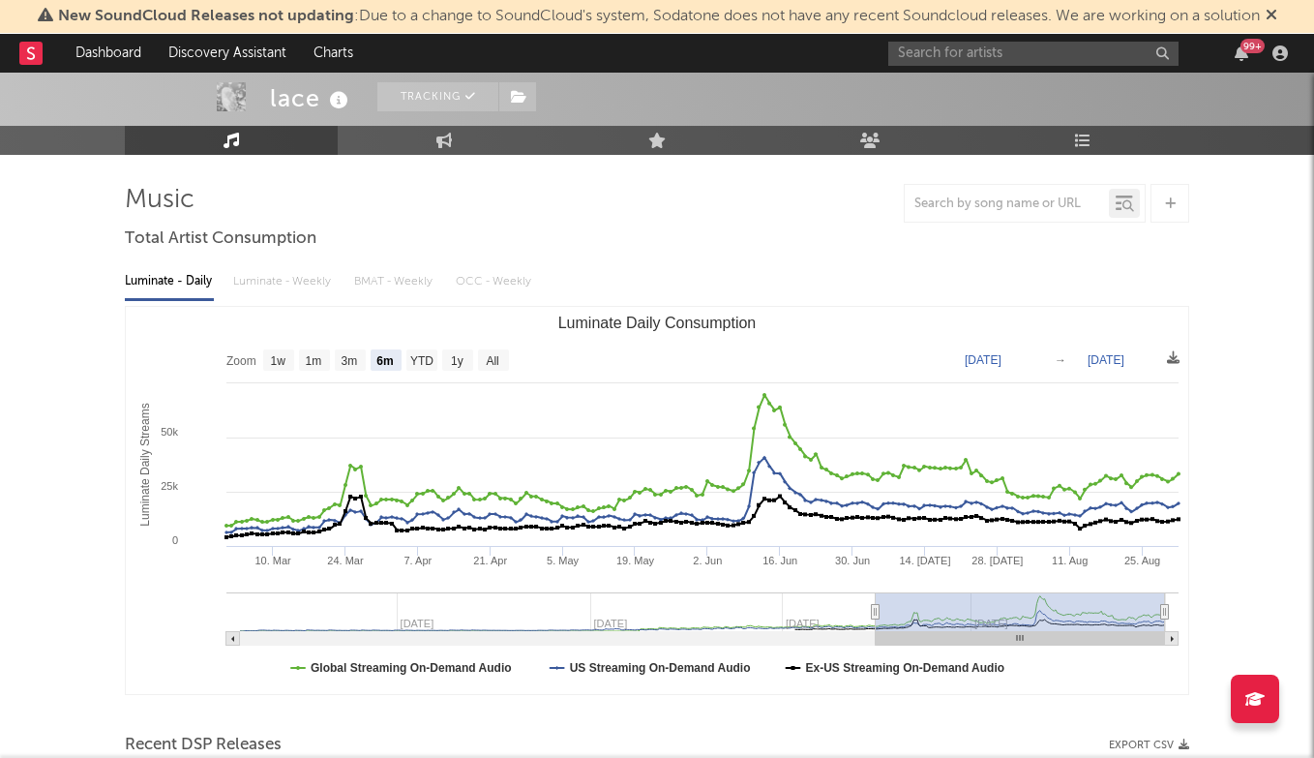
click at [448, 343] on rect "Luminate Daily Consumption" at bounding box center [657, 500] width 1063 height 387
click at [451, 351] on rect "Luminate Daily Consumption" at bounding box center [457, 359] width 31 height 21
select select "1y"
type input "2024-09-01"
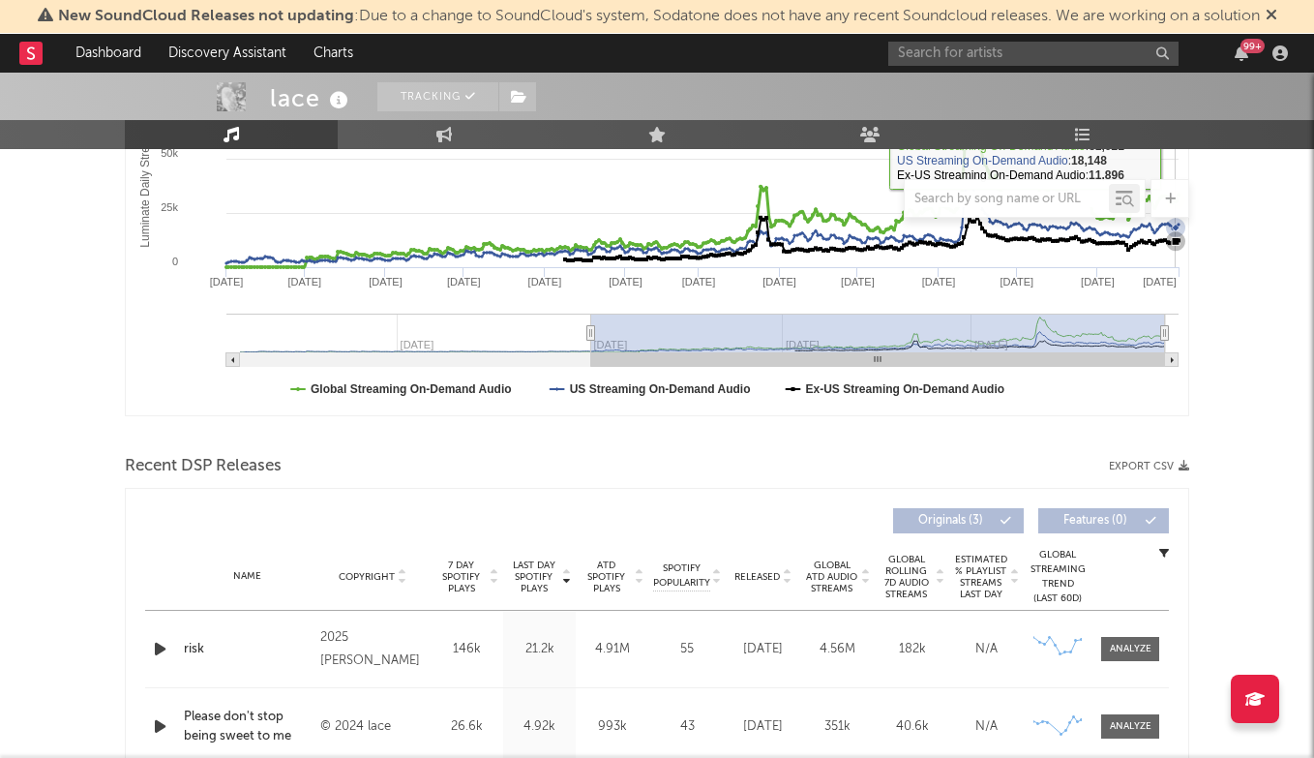
scroll to position [447, 0]
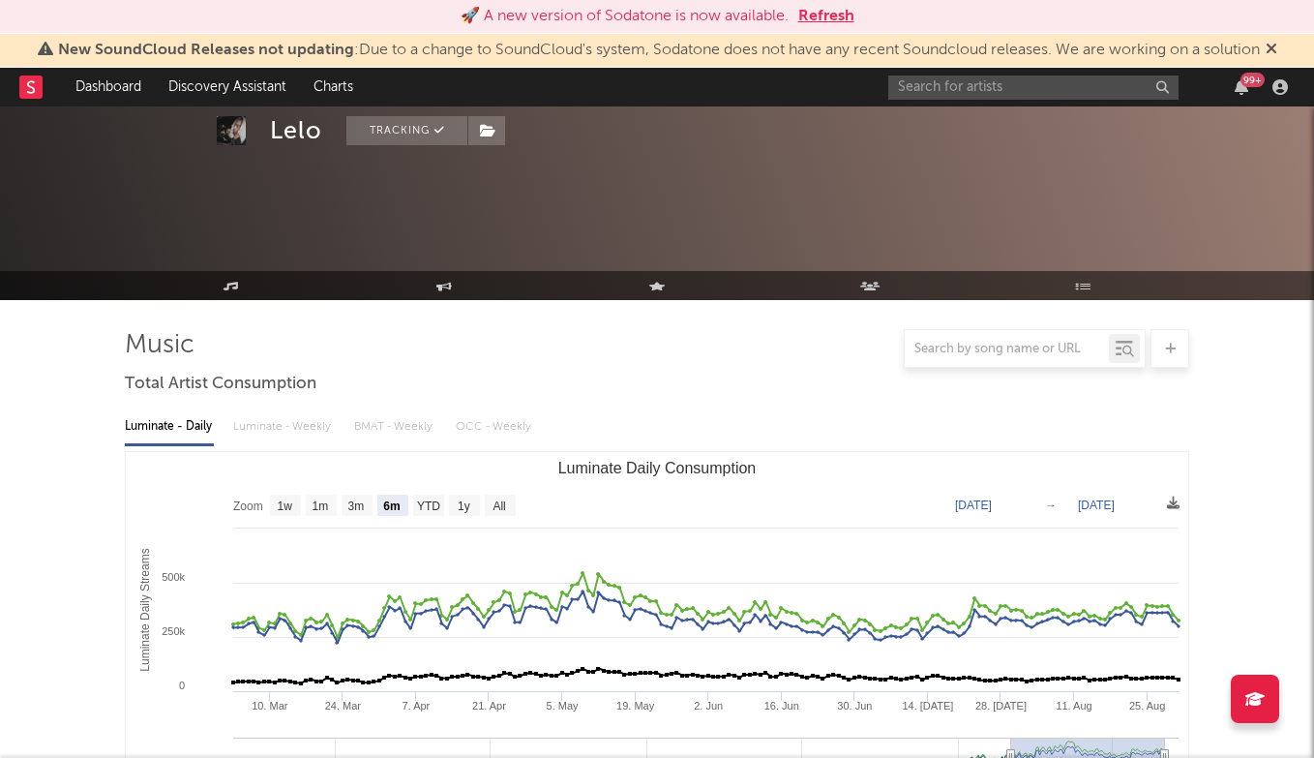
select select "6m"
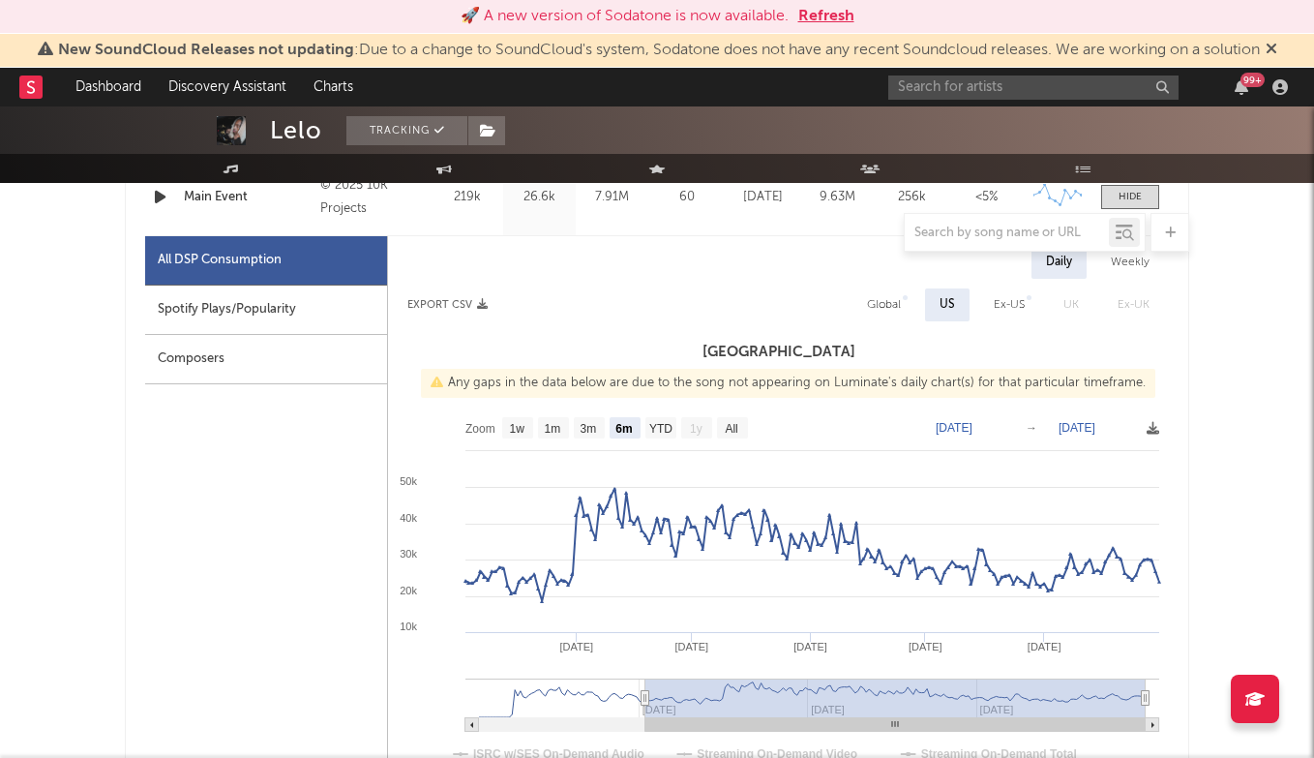
scroll to position [1108, 0]
click at [964, 87] on input "text" at bounding box center [1033, 87] width 290 height 24
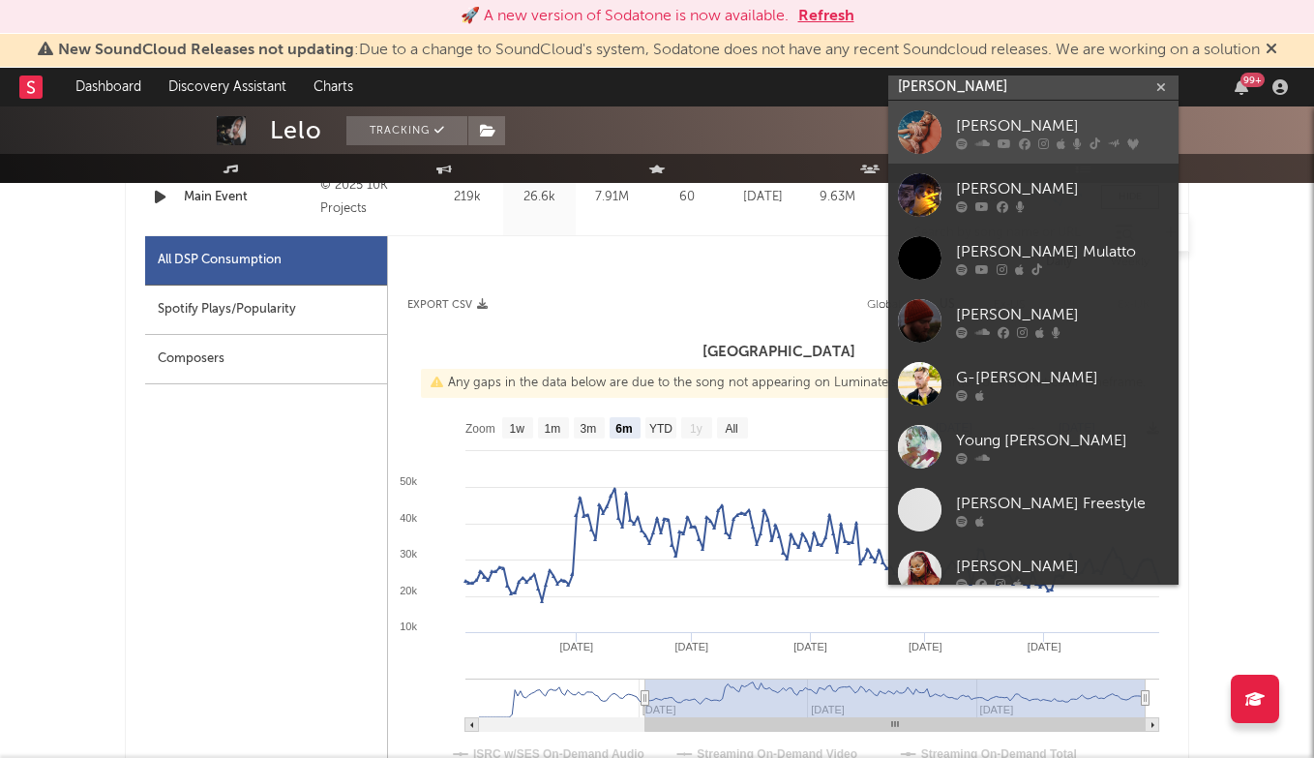
type input "latto"
click at [980, 120] on div "Latto" at bounding box center [1062, 125] width 213 height 23
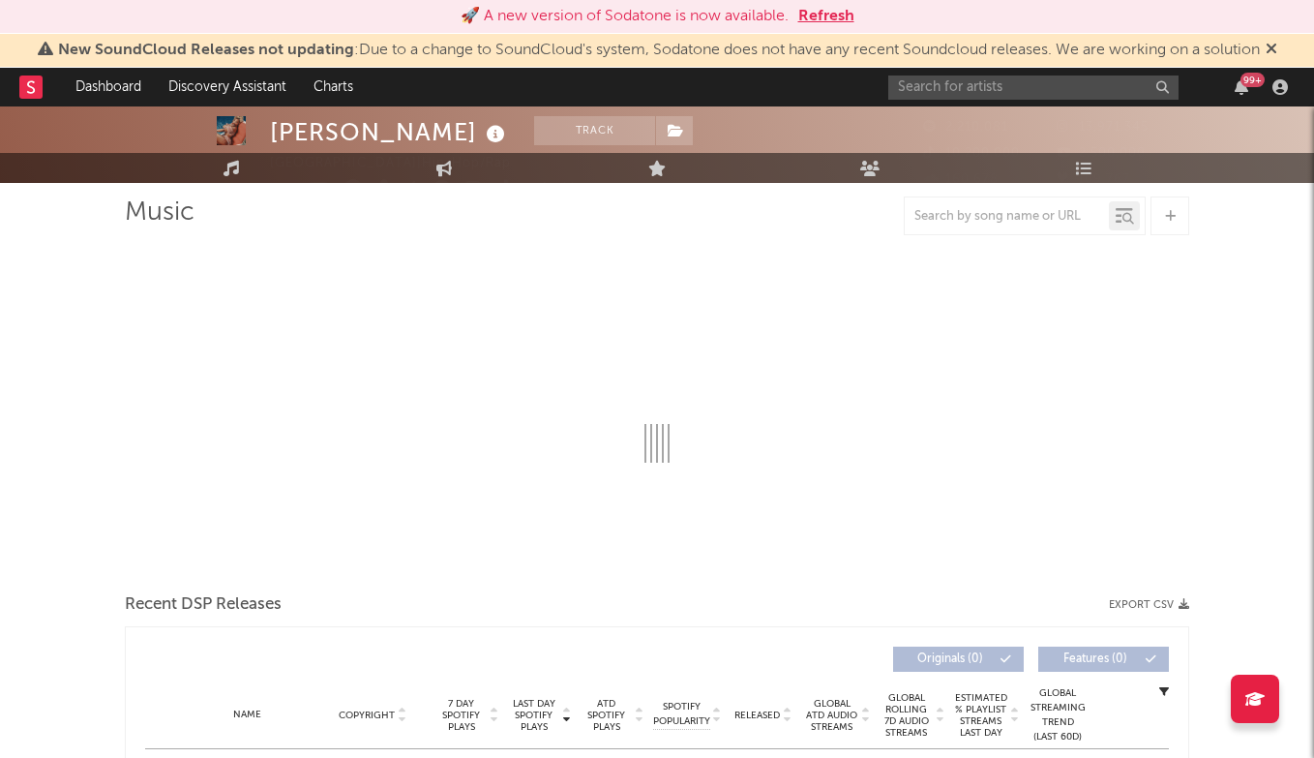
select select "6m"
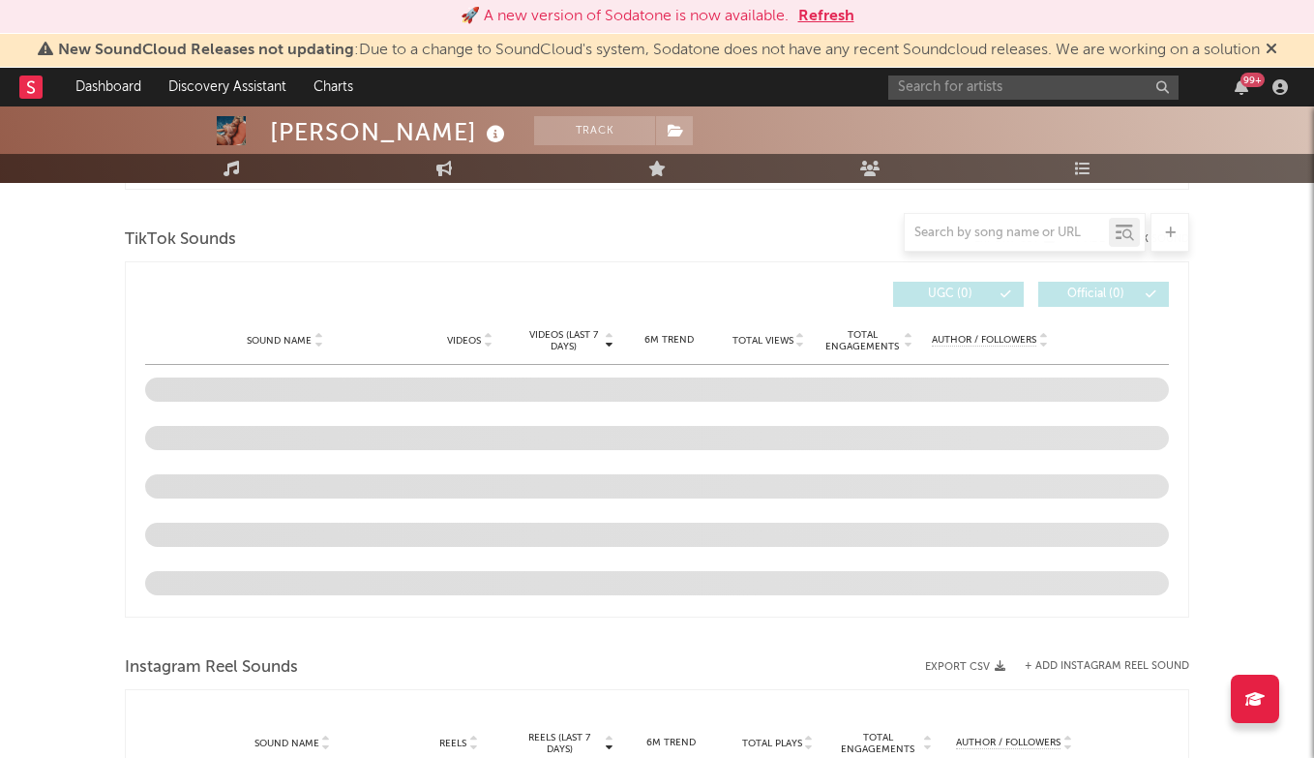
scroll to position [1242, 0]
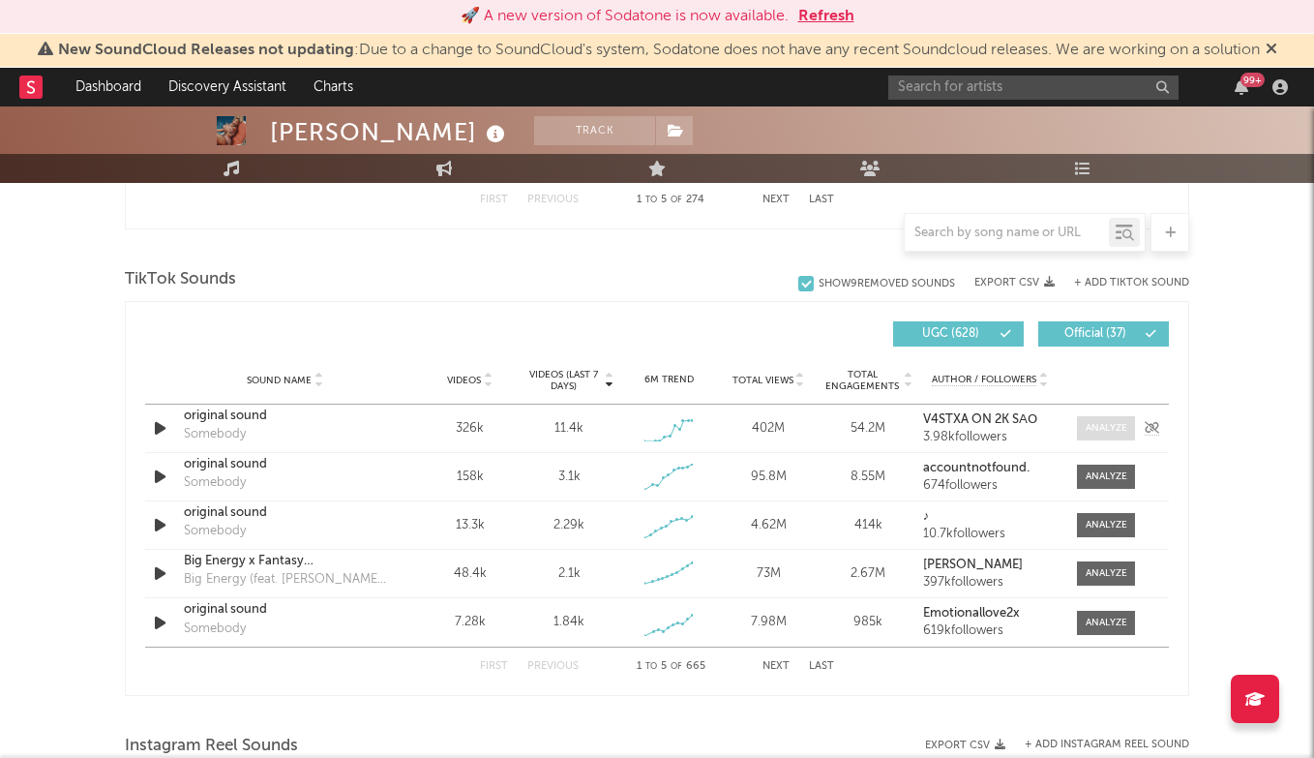
click at [1106, 429] on div at bounding box center [1107, 428] width 42 height 15
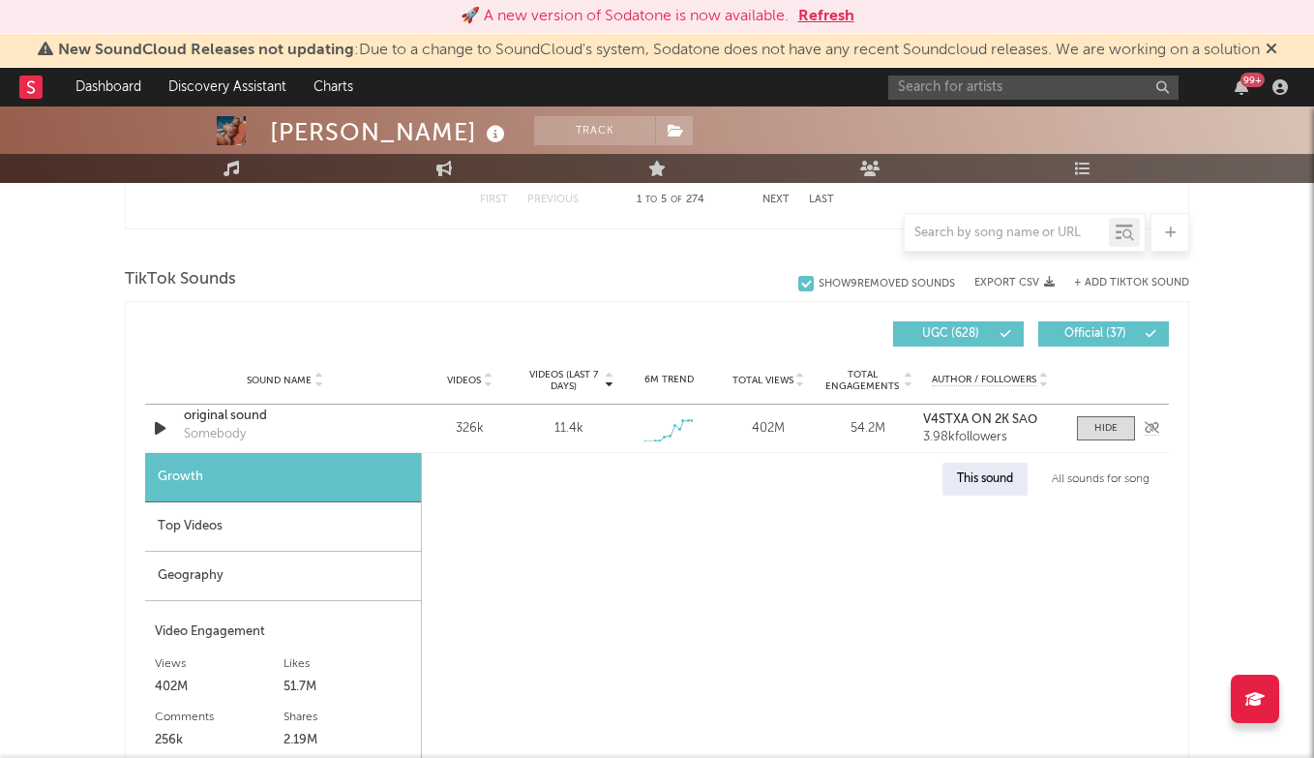
select select "1w"
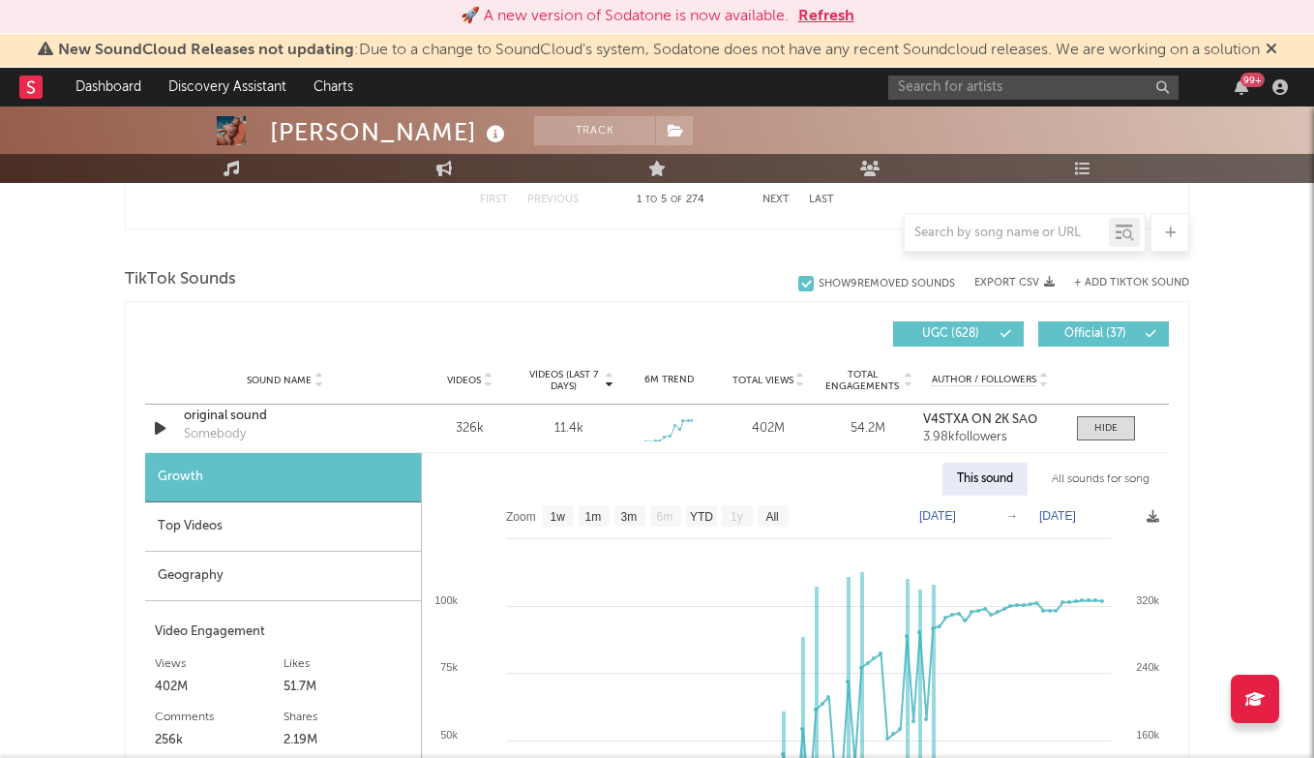
click at [282, 508] on div "Top Videos" at bounding box center [283, 526] width 276 height 49
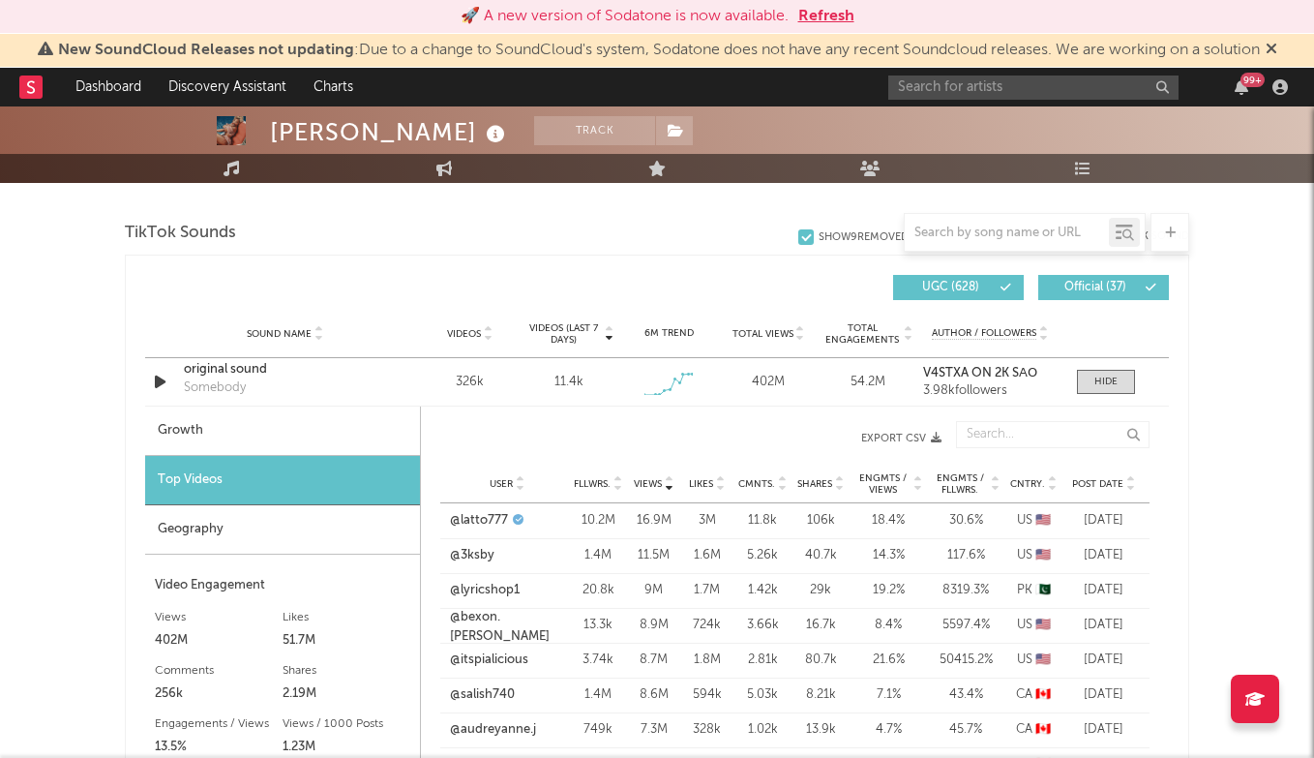
scroll to position [1287, 0]
click at [1121, 484] on span "Post Date" at bounding box center [1097, 485] width 51 height 12
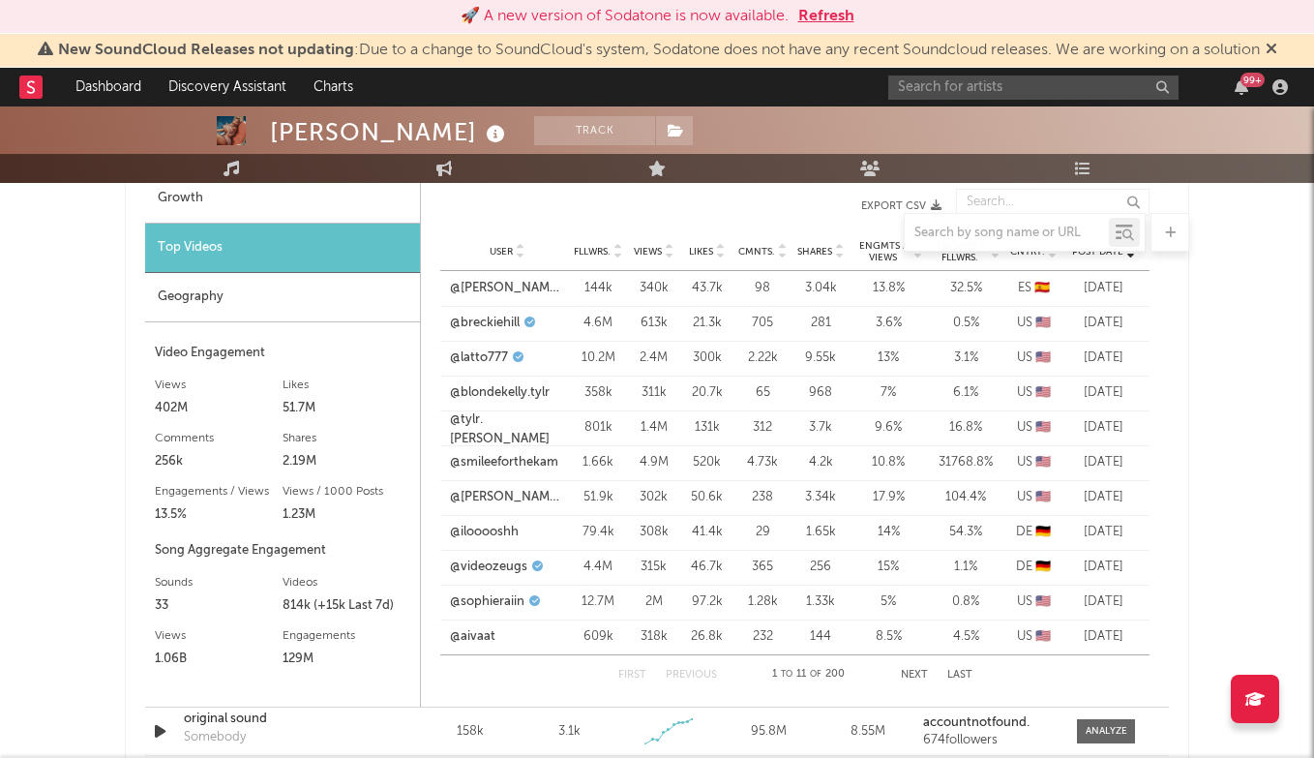
scroll to position [1538, 0]
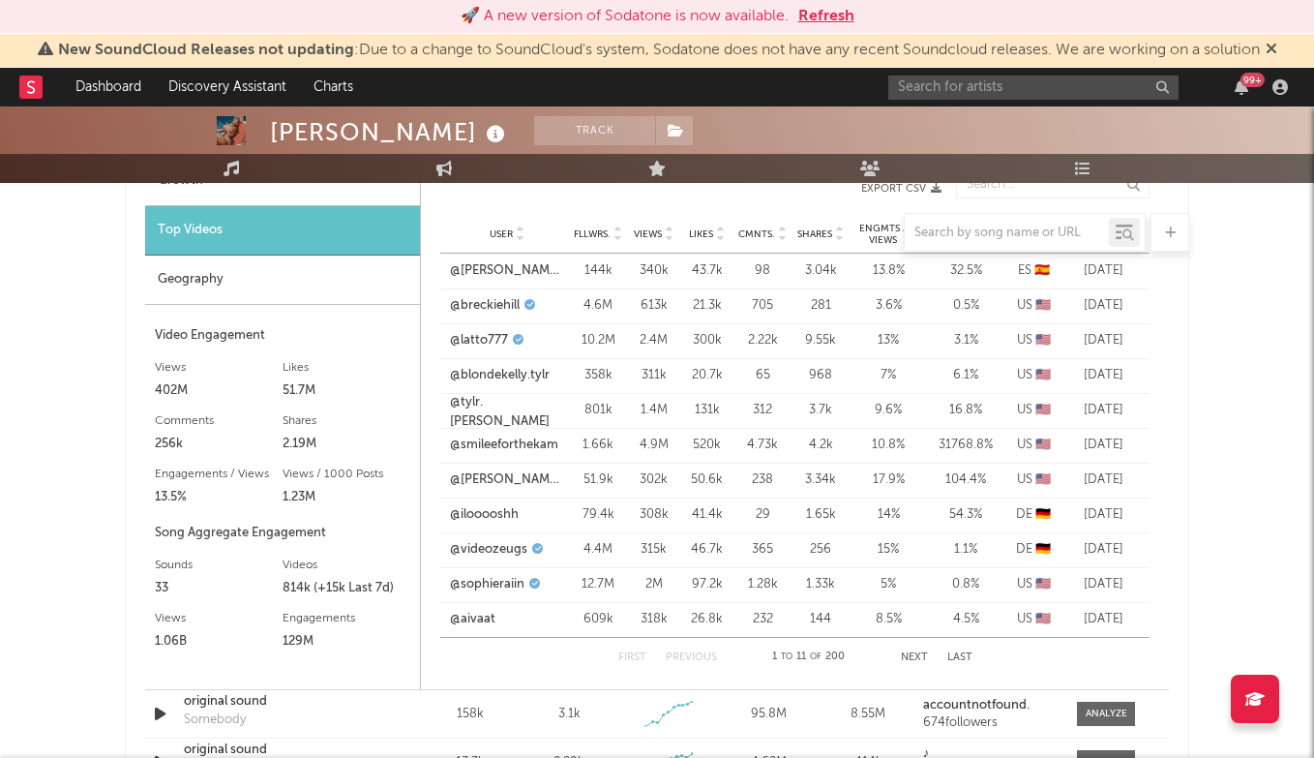
click at [920, 655] on button "Next" at bounding box center [914, 657] width 27 height 11
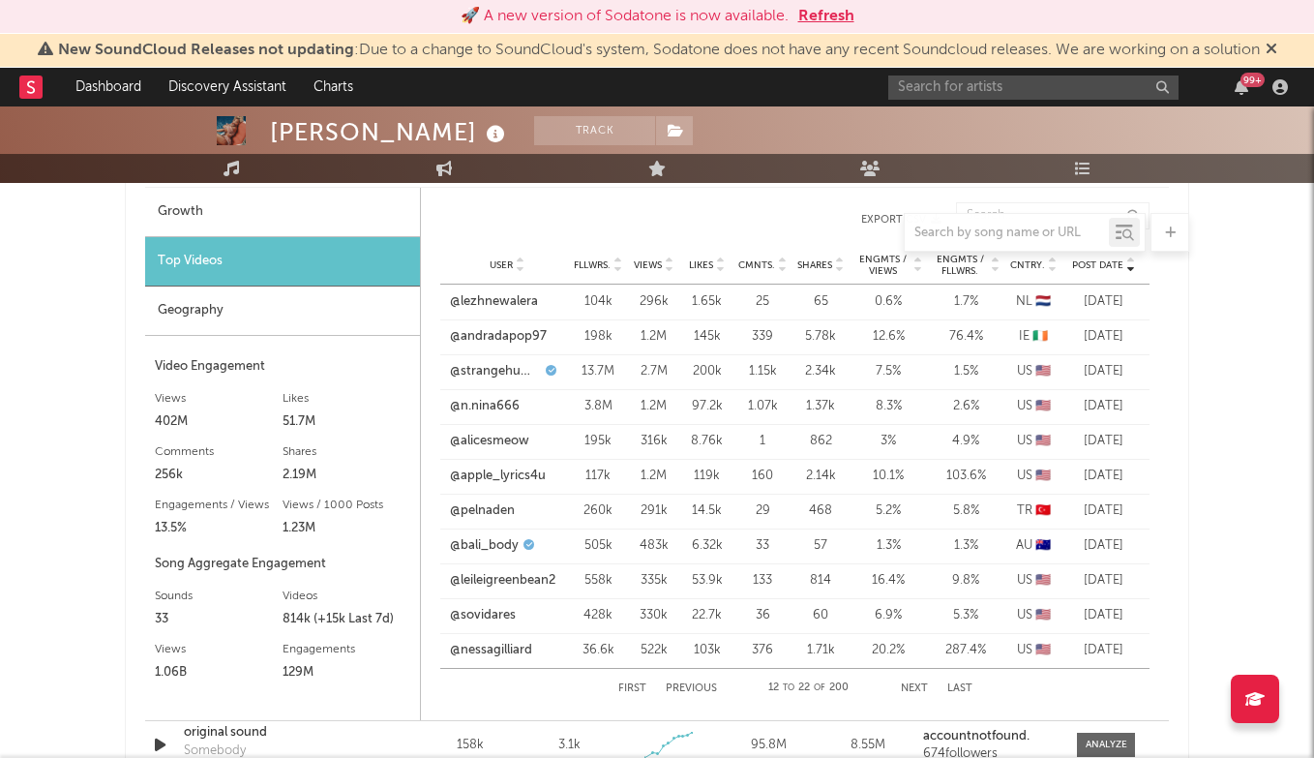
scroll to position [1505, 0]
